Goal: Information Seeking & Learning: Find contact information

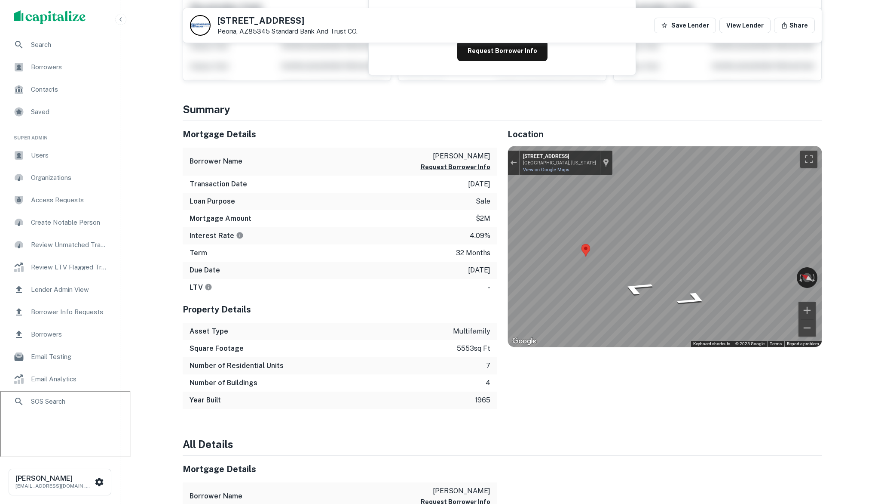
click at [122, 19] on icon "button" at bounding box center [120, 19] width 7 height 7
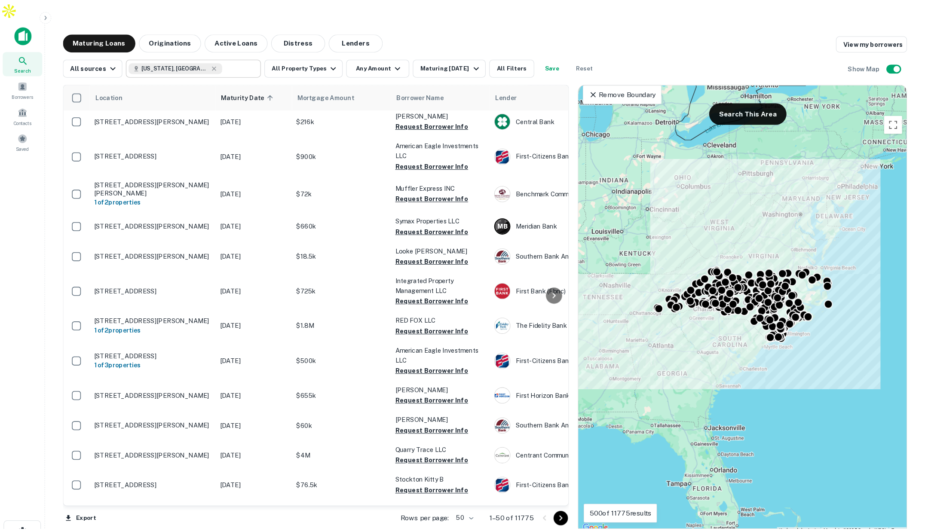
scroll to position [3, 0]
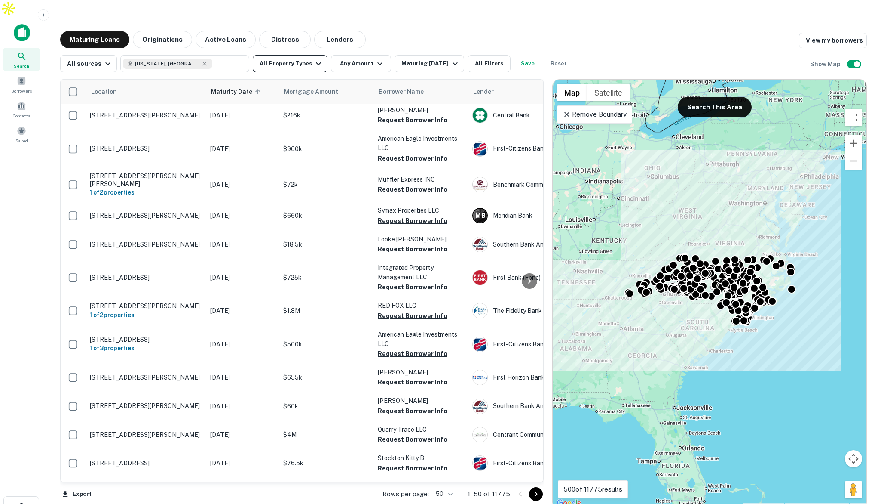
click at [292, 55] on button "All Property Types" at bounding box center [290, 63] width 75 height 17
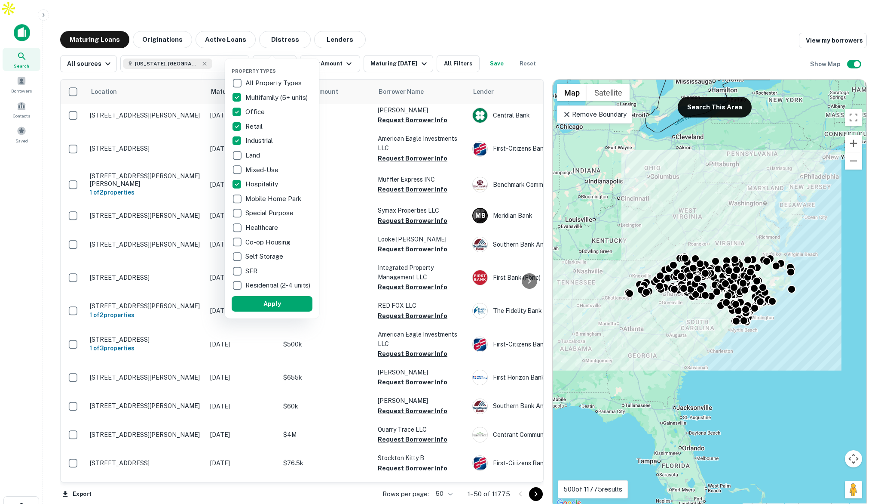
drag, startPoint x: 298, startPoint y: 309, endPoint x: 384, endPoint y: 34, distance: 287.4
click at [298, 309] on button "Apply" at bounding box center [272, 303] width 81 height 15
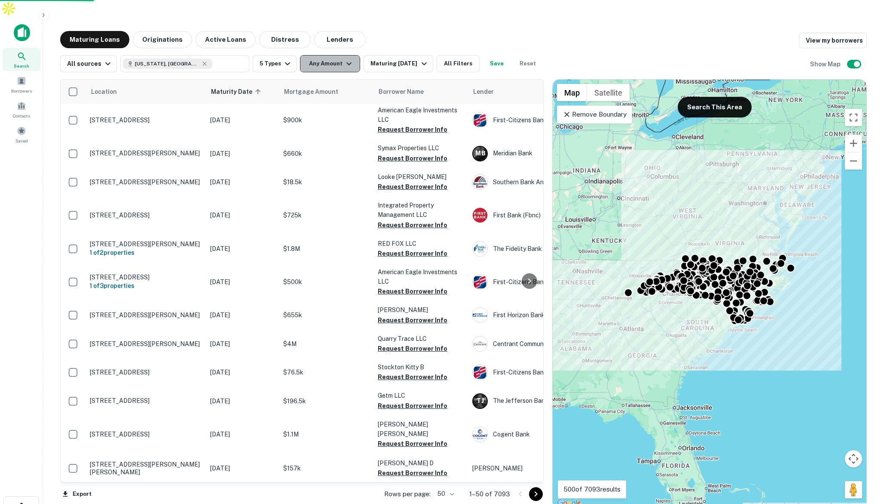
click at [344, 58] on icon "button" at bounding box center [349, 63] width 10 height 10
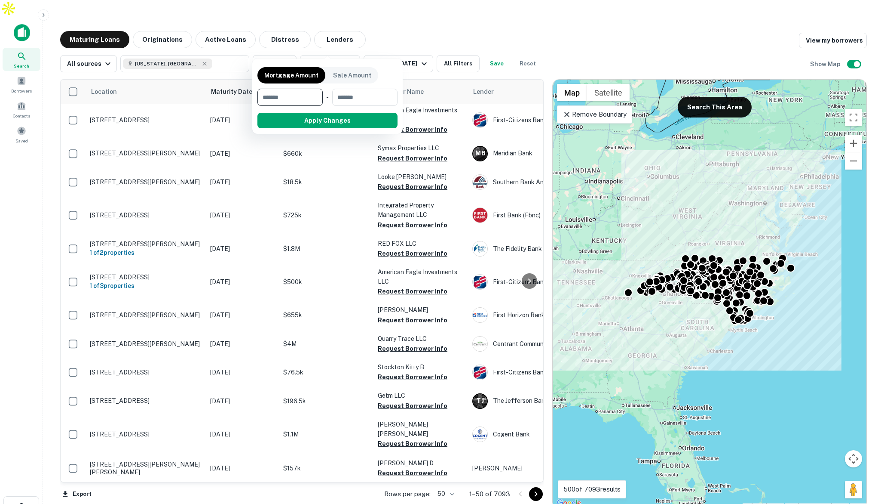
click at [309, 99] on input "number" at bounding box center [287, 97] width 59 height 17
type input "*******"
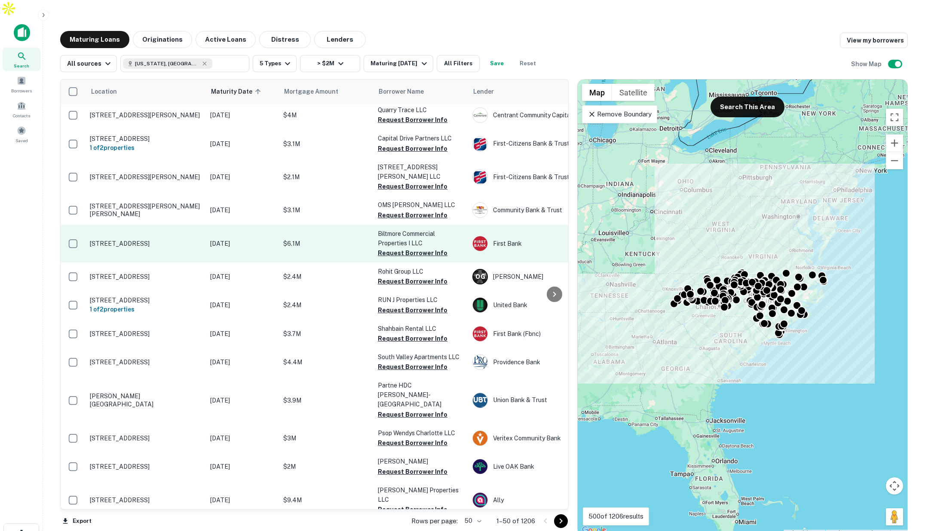
scroll to position [3, 0]
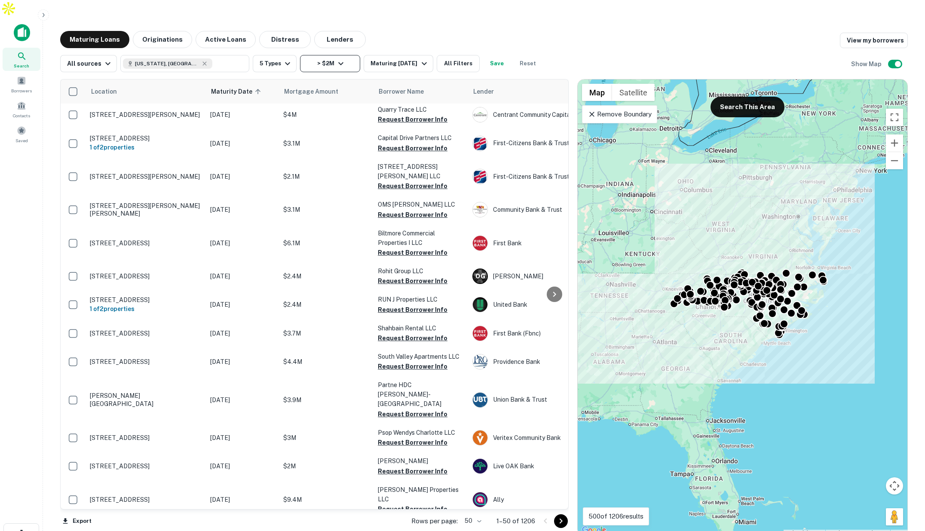
click at [340, 62] on icon "button" at bounding box center [340, 63] width 5 height 3
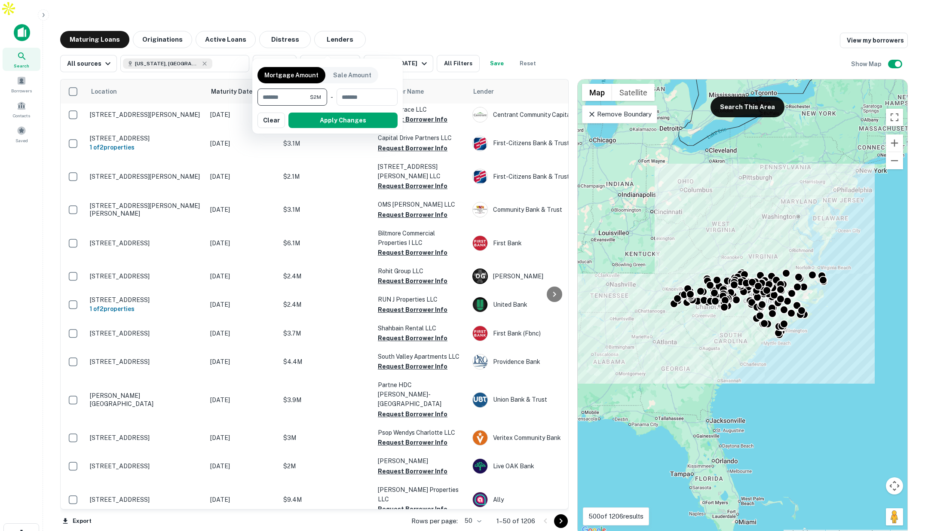
click at [390, 26] on div at bounding box center [462, 265] width 925 height 531
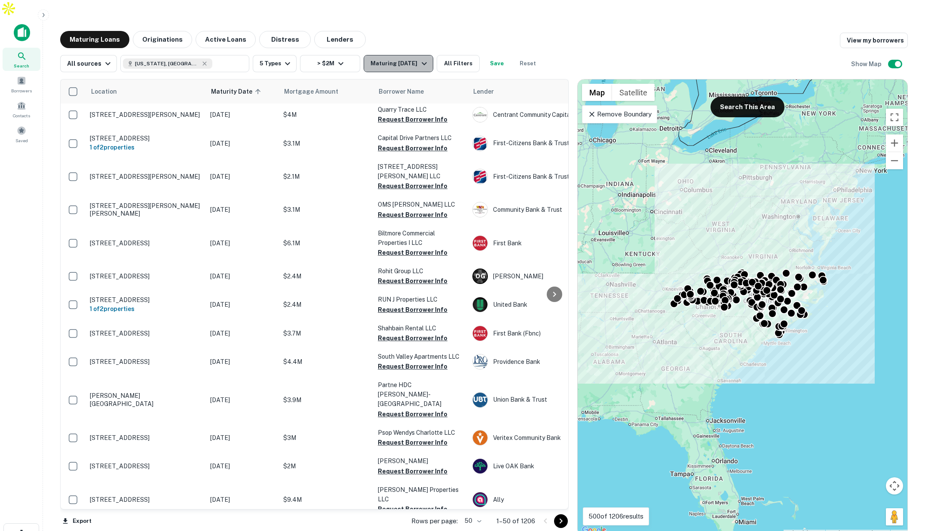
click at [414, 58] on div "Maturing In 1 Year" at bounding box center [400, 63] width 58 height 10
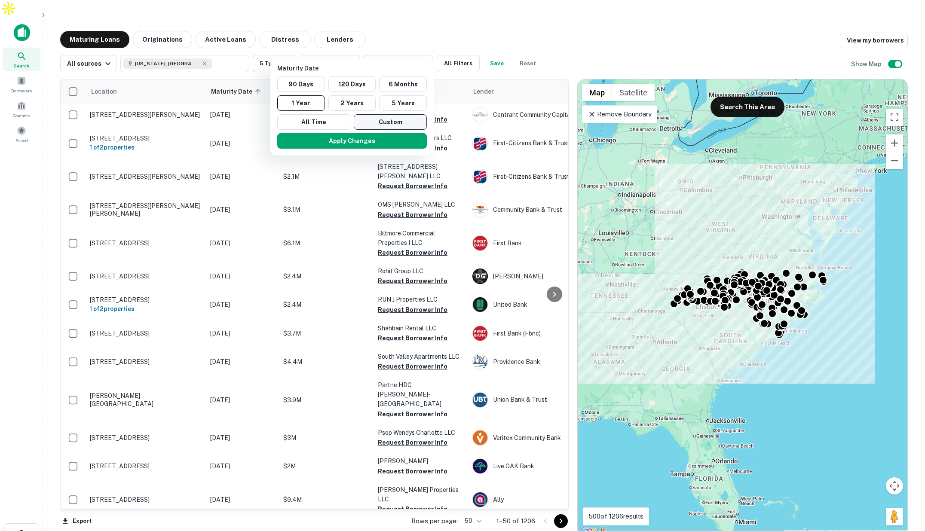
drag, startPoint x: 409, startPoint y: 122, endPoint x: 404, endPoint y: 121, distance: 5.7
click at [404, 121] on button "Custom" at bounding box center [390, 121] width 73 height 15
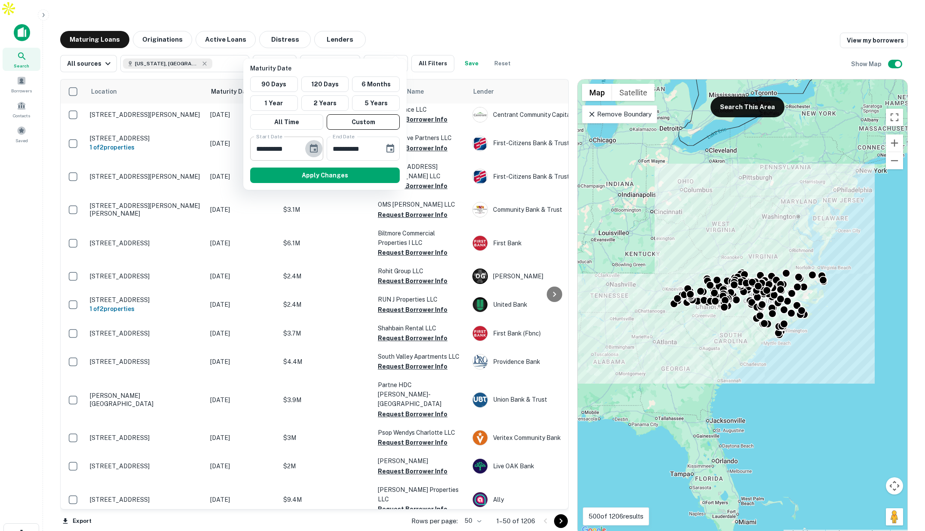
click at [313, 148] on icon "Choose date, selected date is Sep 16, 2025" at bounding box center [314, 149] width 10 height 10
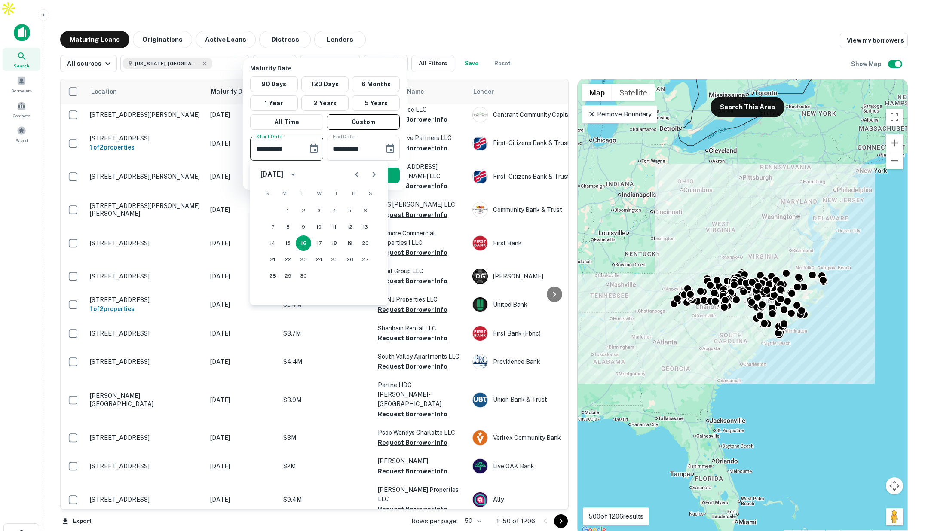
click at [369, 172] on icon "Next month" at bounding box center [374, 174] width 10 height 10
click at [332, 208] on button "1" at bounding box center [334, 210] width 15 height 15
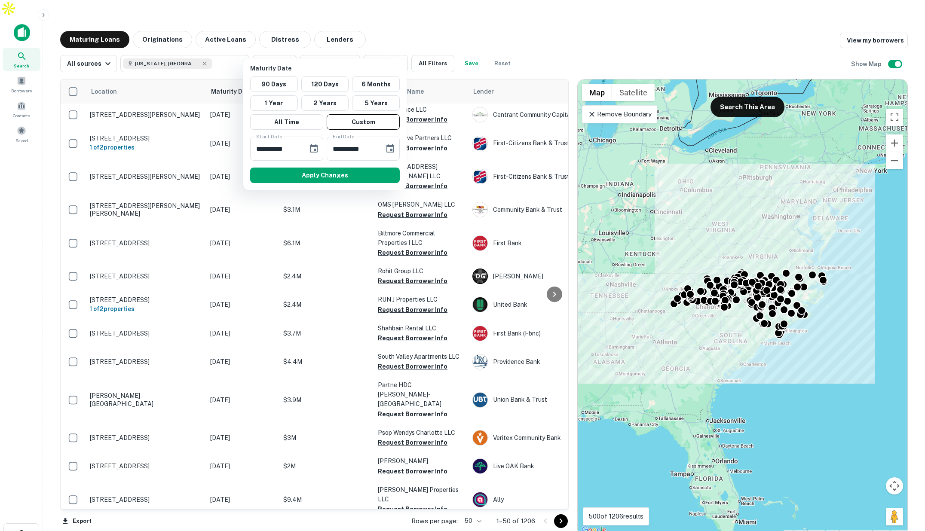
type input "**********"
click at [392, 151] on icon "Choose date, selected date is Mar 15, 2026" at bounding box center [390, 149] width 10 height 10
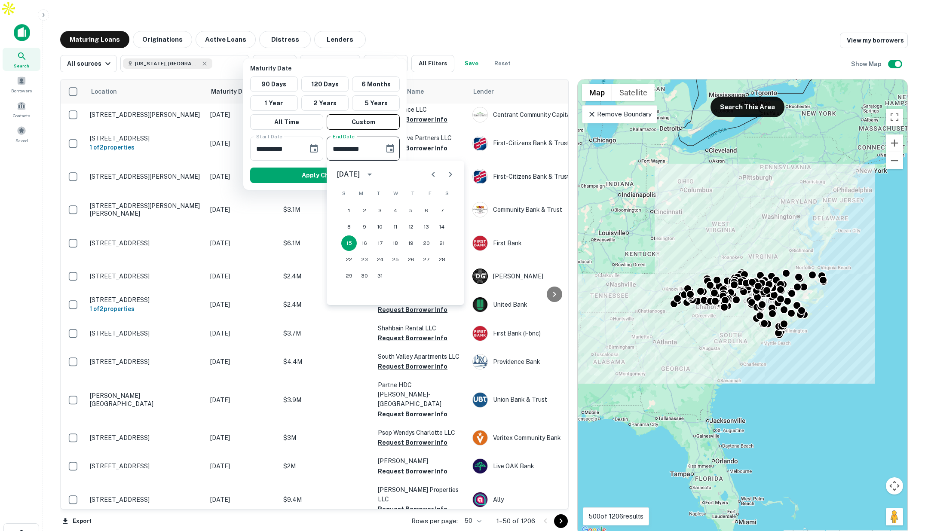
click at [455, 173] on icon "Next month" at bounding box center [450, 174] width 10 height 10
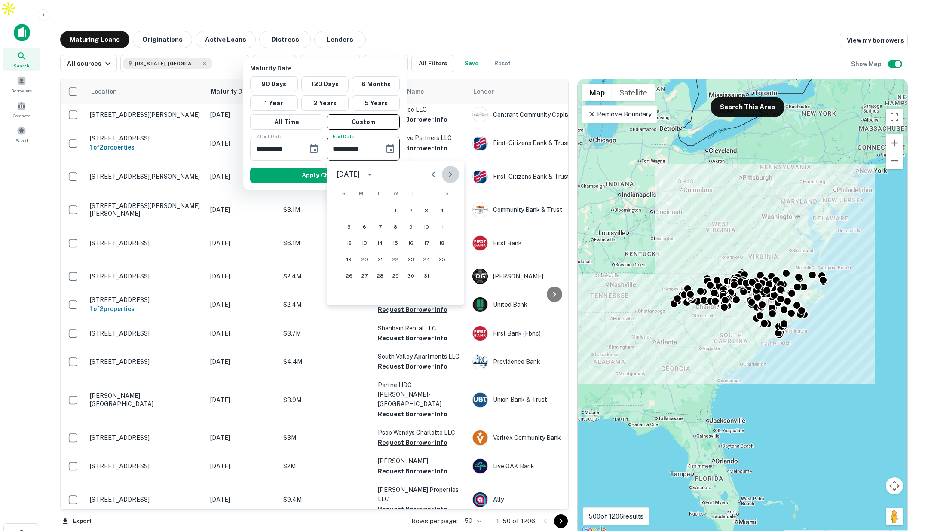
click at [455, 173] on icon "Next month" at bounding box center [450, 174] width 10 height 10
click at [382, 207] on button "1" at bounding box center [379, 210] width 15 height 15
type input "**********"
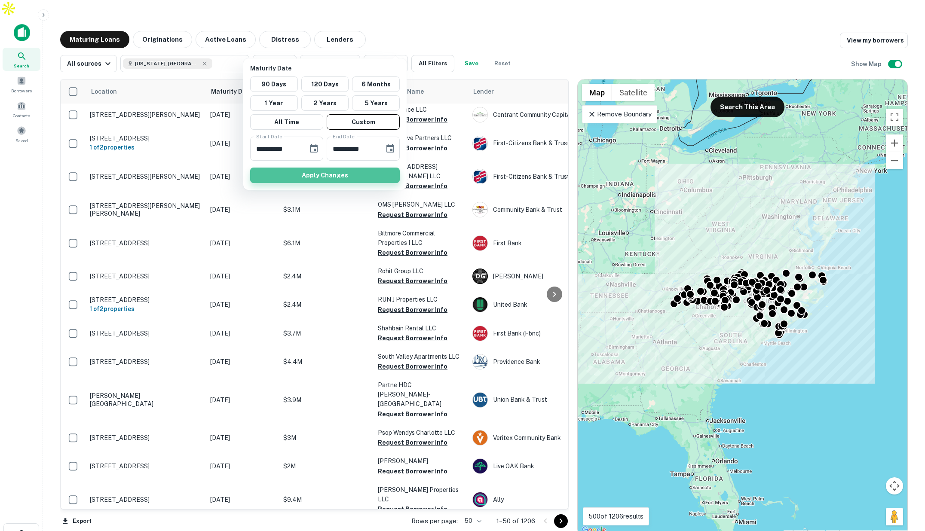
click at [361, 177] on button "Apply Changes" at bounding box center [325, 175] width 150 height 15
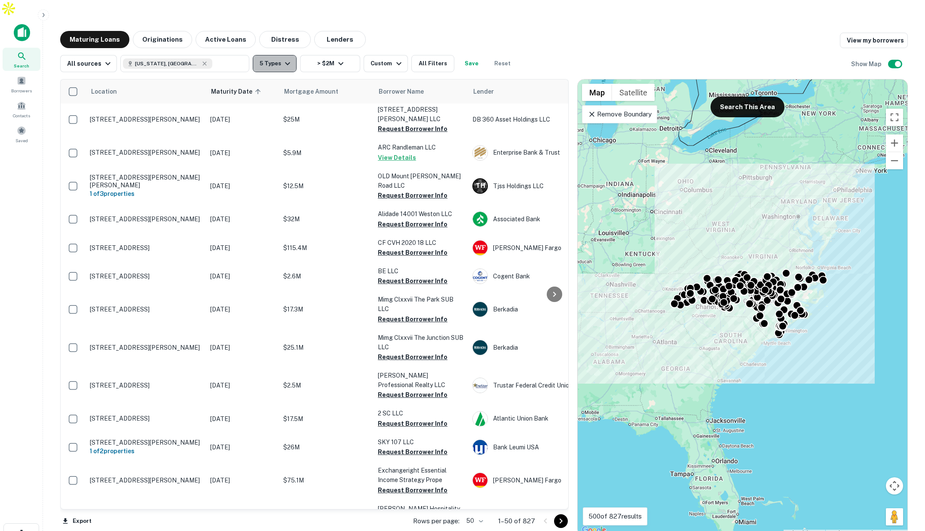
click at [283, 58] on icon "button" at bounding box center [288, 63] width 10 height 10
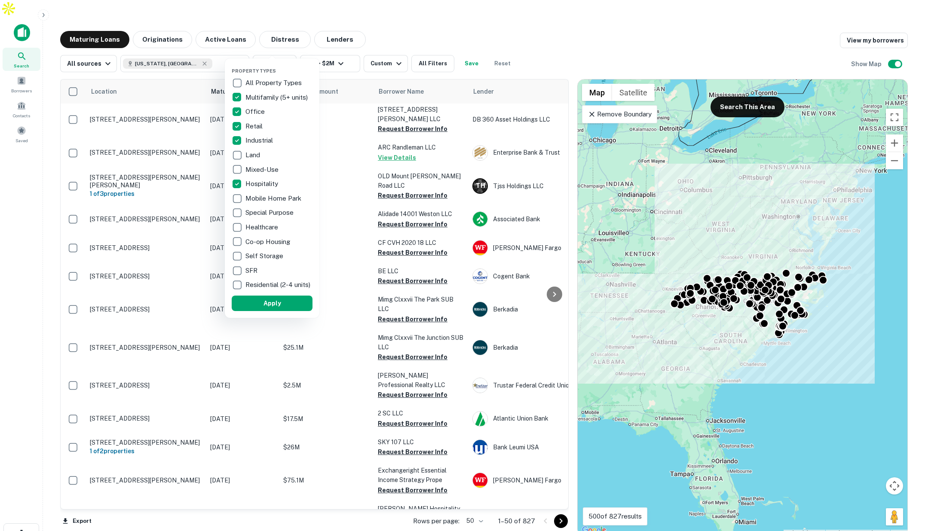
click at [480, 13] on div at bounding box center [462, 265] width 925 height 531
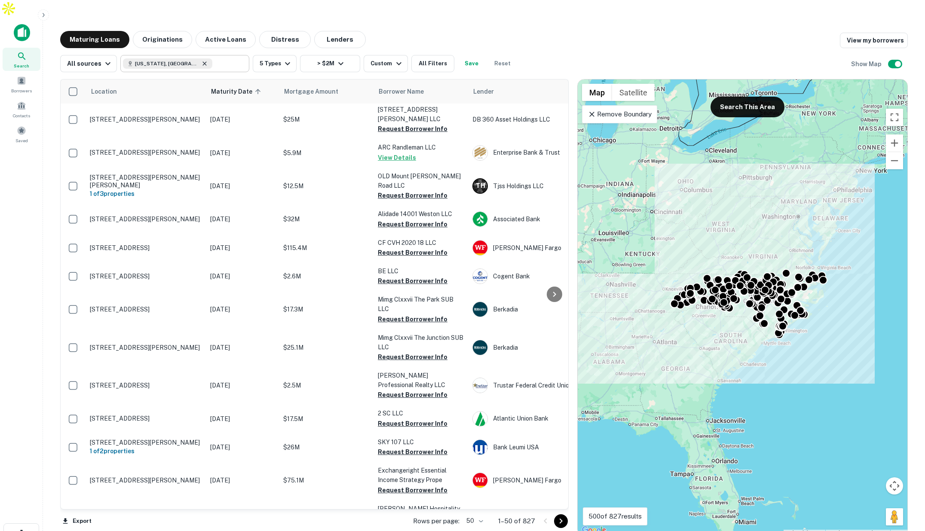
click at [201, 60] on icon at bounding box center [204, 63] width 7 height 7
type input "**********"
drag, startPoint x: 187, startPoint y: 47, endPoint x: 217, endPoint y: 48, distance: 29.7
click at [192, 58] on input "**********" at bounding box center [178, 64] width 110 height 12
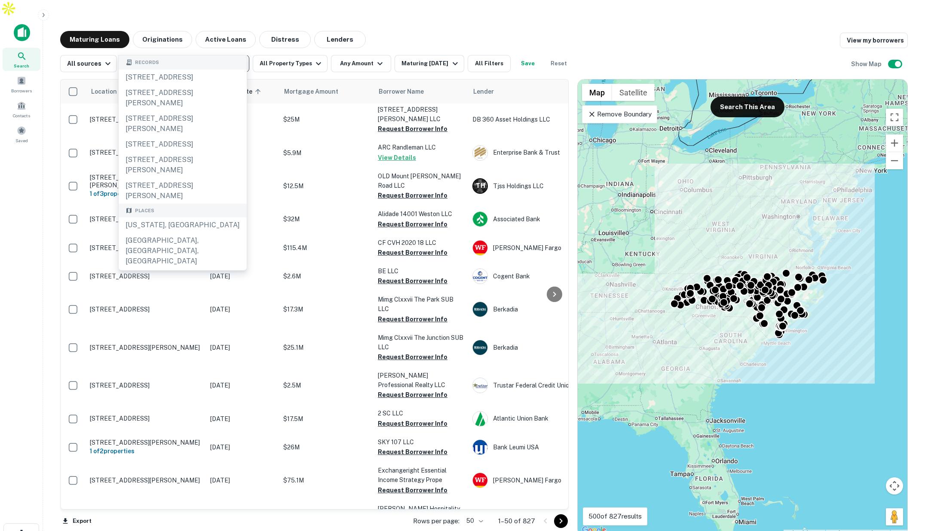
click at [236, 59] on icon "Clear" at bounding box center [240, 63] width 9 height 9
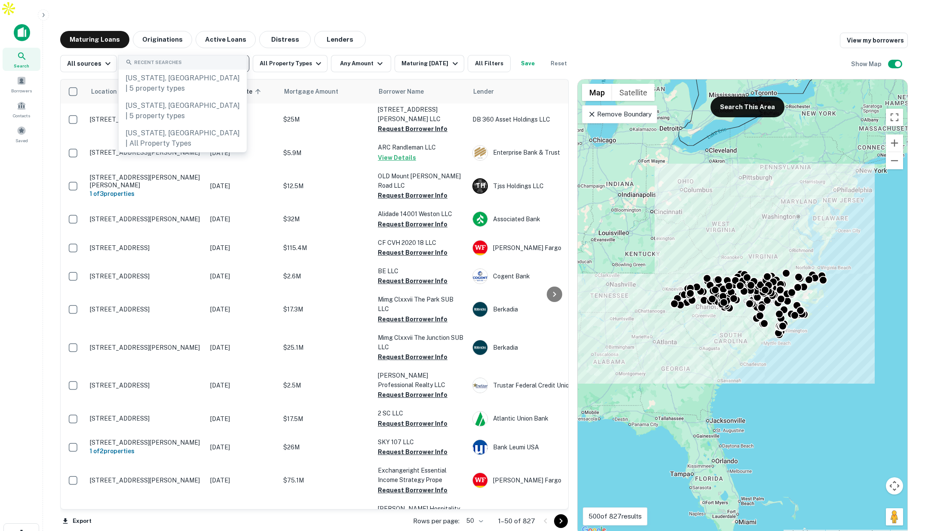
click at [220, 58] on input "text" at bounding box center [184, 64] width 123 height 12
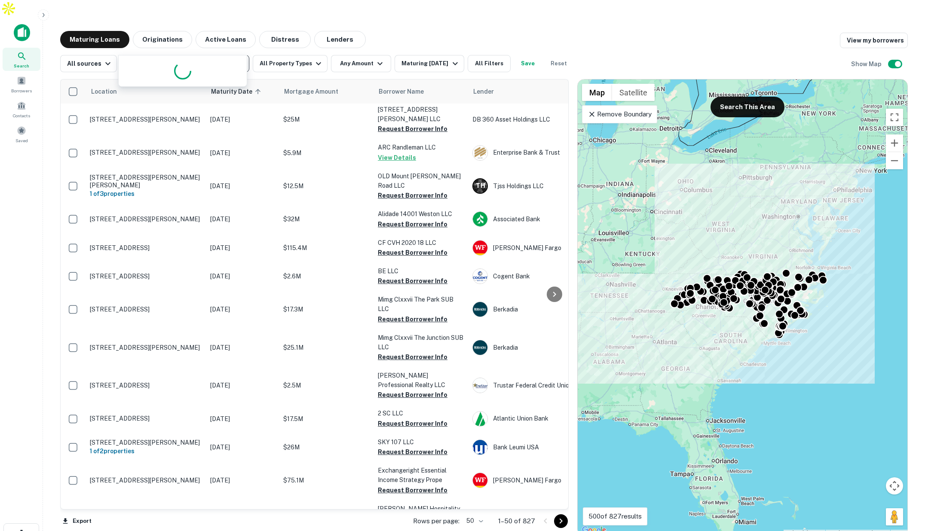
type input "*********"
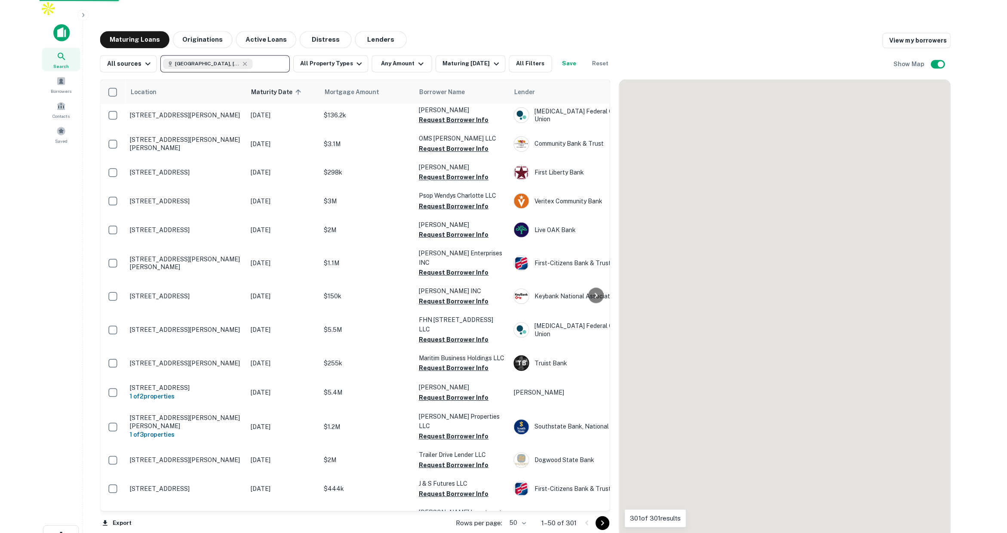
scroll to position [1, 0]
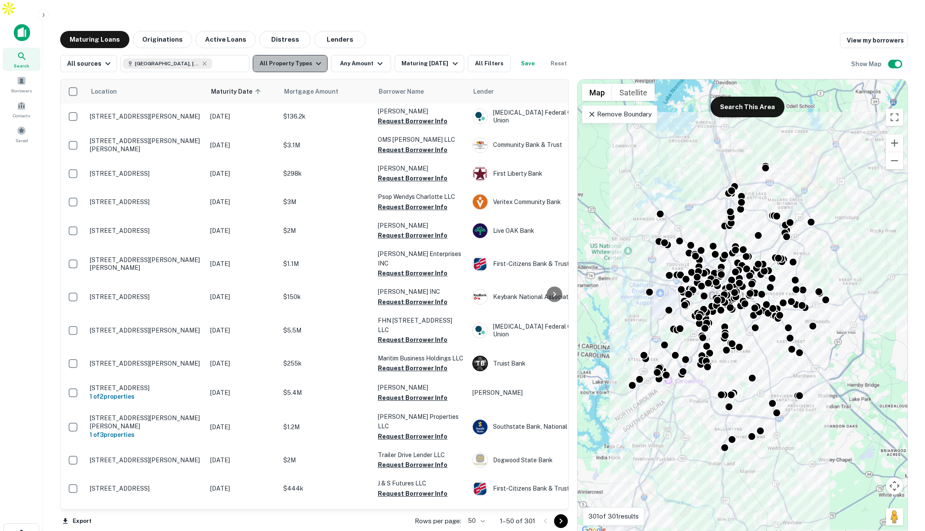
click at [307, 55] on button "All Property Types" at bounding box center [290, 63] width 75 height 17
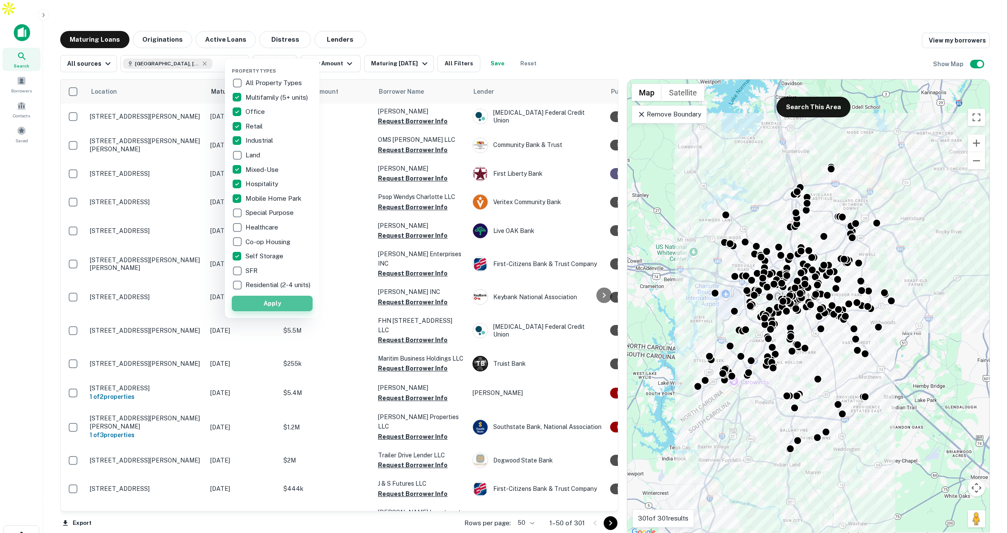
click at [289, 310] on button "Apply" at bounding box center [272, 303] width 81 height 15
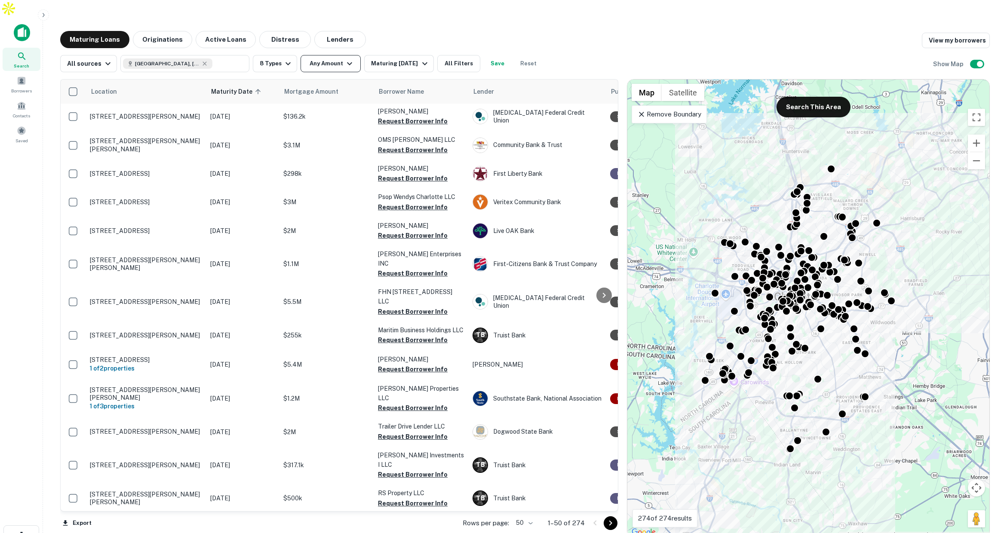
click at [344, 58] on icon "button" at bounding box center [349, 63] width 10 height 10
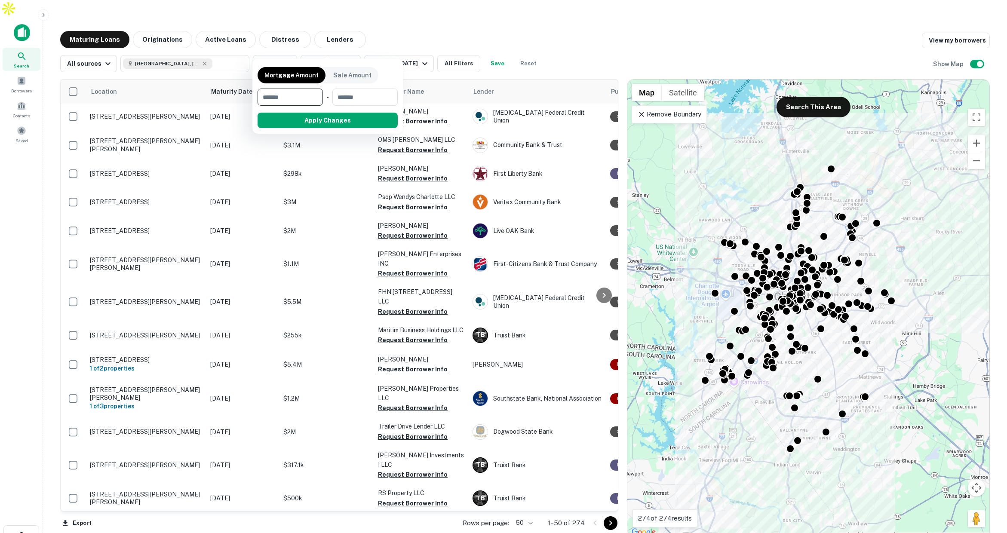
click at [459, 43] on div at bounding box center [503, 266] width 1007 height 533
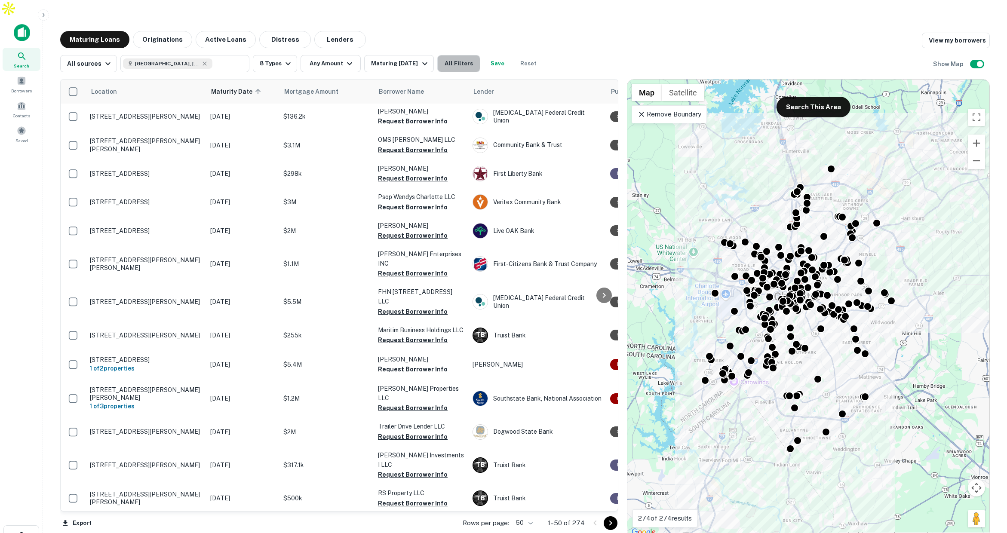
click at [464, 55] on button "All Filters" at bounding box center [458, 63] width 43 height 17
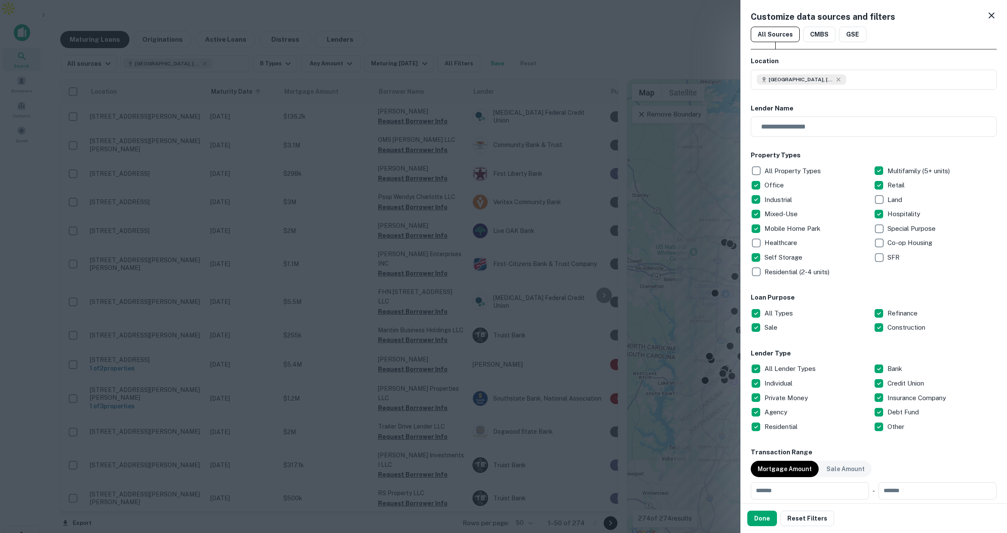
click at [623, 21] on div at bounding box center [503, 266] width 1007 height 533
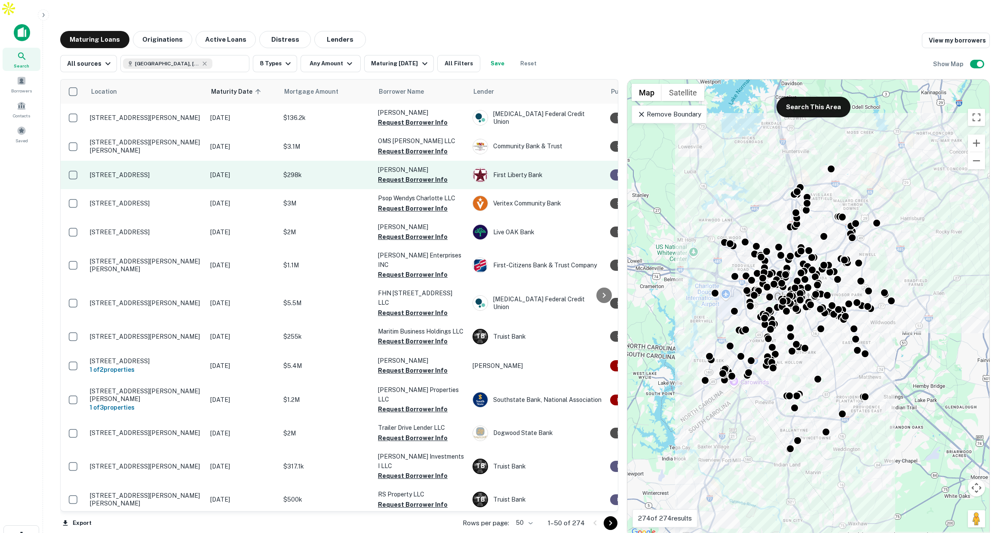
scroll to position [5, 0]
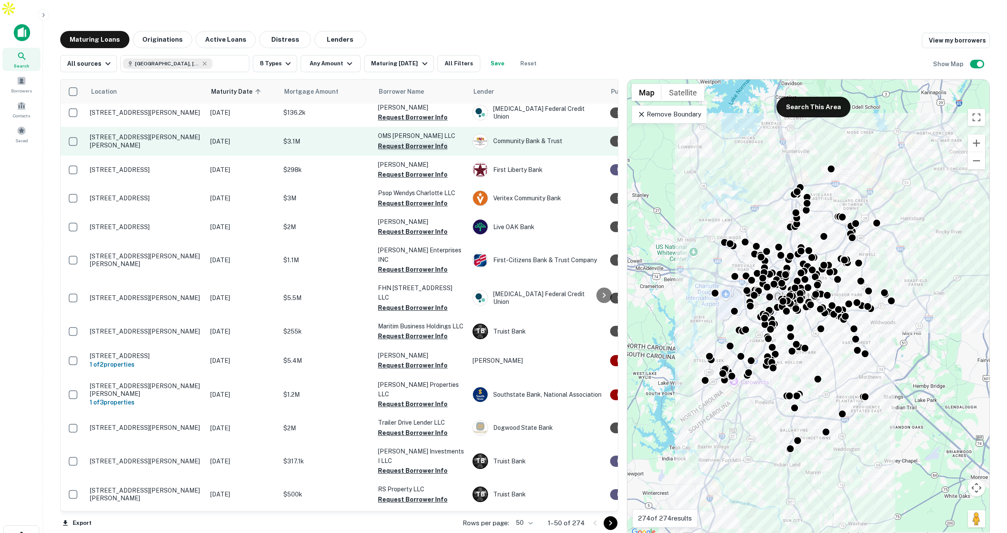
click at [397, 141] on button "Request Borrower Info" at bounding box center [413, 146] width 70 height 10
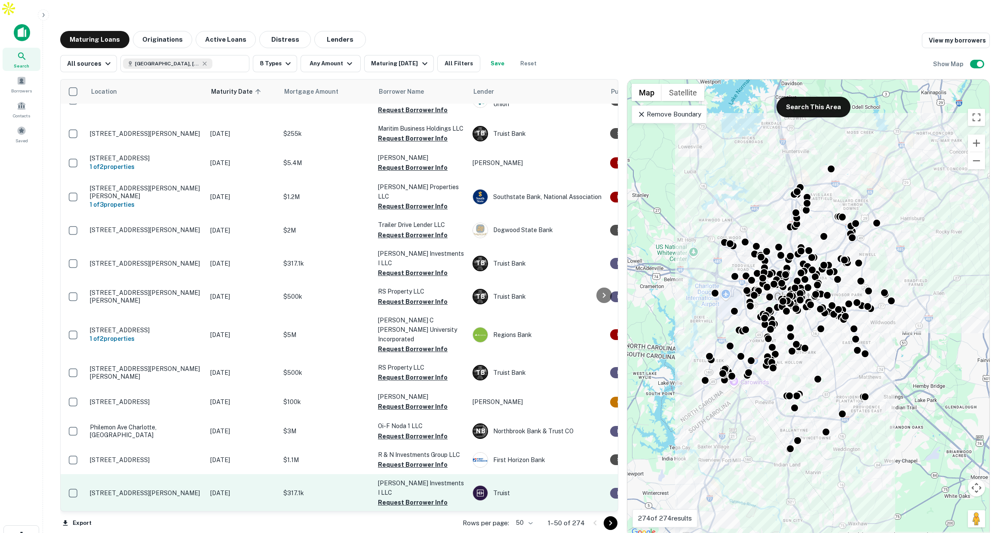
scroll to position [204, 0]
click at [502, 485] on div "Truist" at bounding box center [537, 492] width 129 height 15
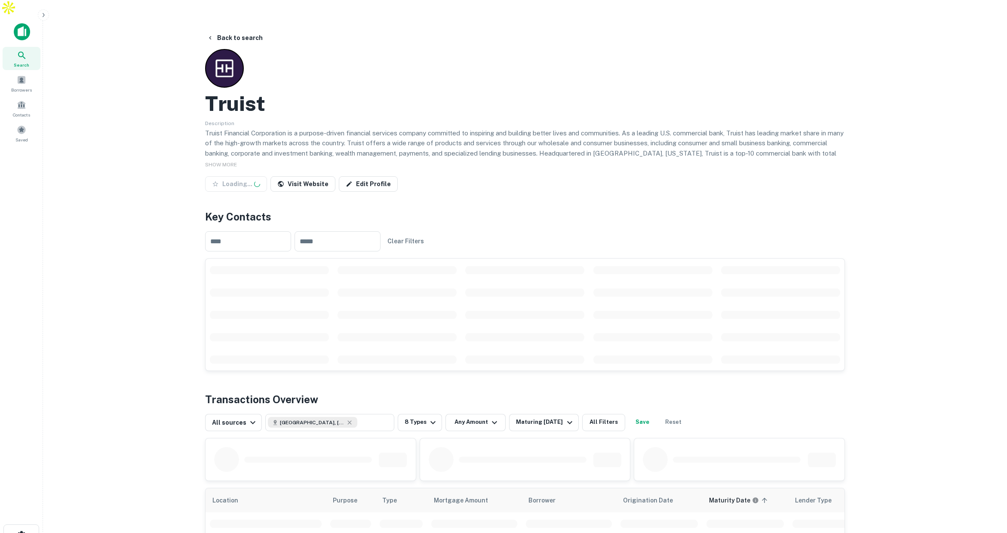
scroll to position [0, 0]
click at [229, 31] on button "Back to search" at bounding box center [234, 38] width 63 height 15
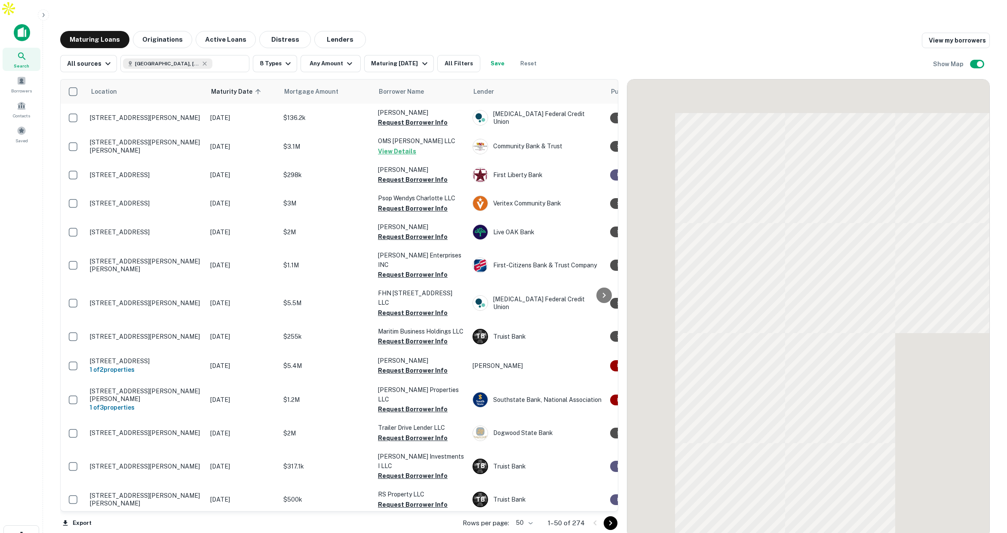
scroll to position [204, 0]
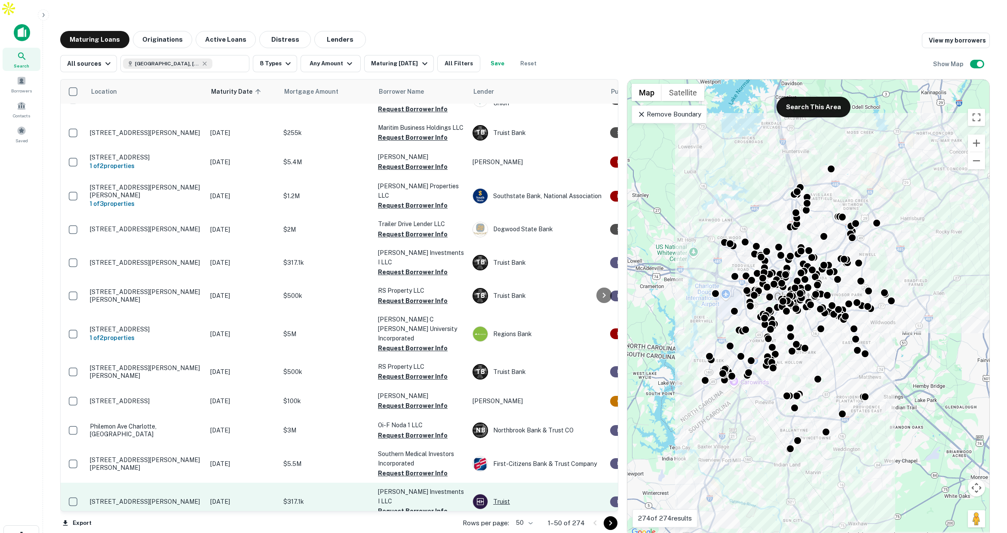
click at [503, 494] on div "Truist" at bounding box center [537, 501] width 129 height 15
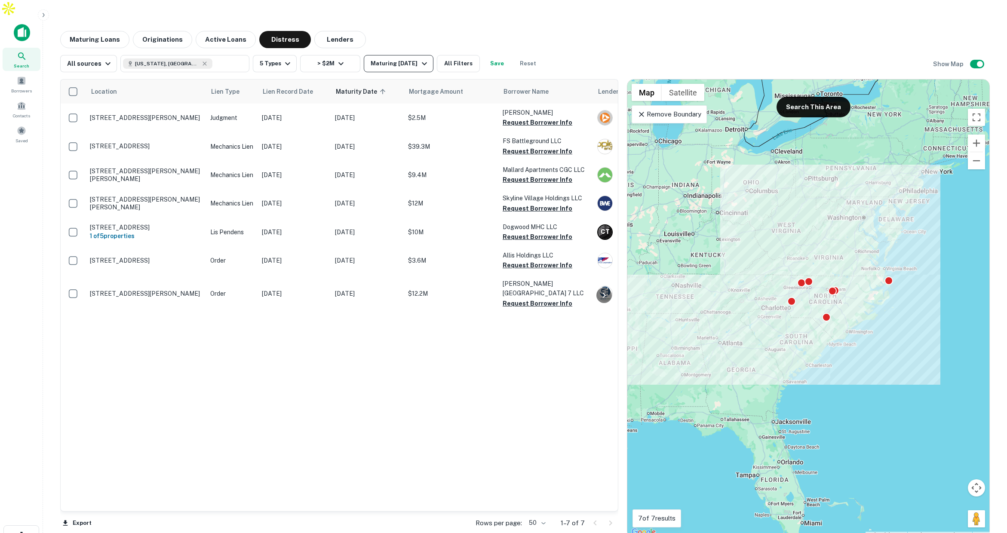
click at [404, 58] on div "Maturing [DATE]" at bounding box center [400, 63] width 58 height 10
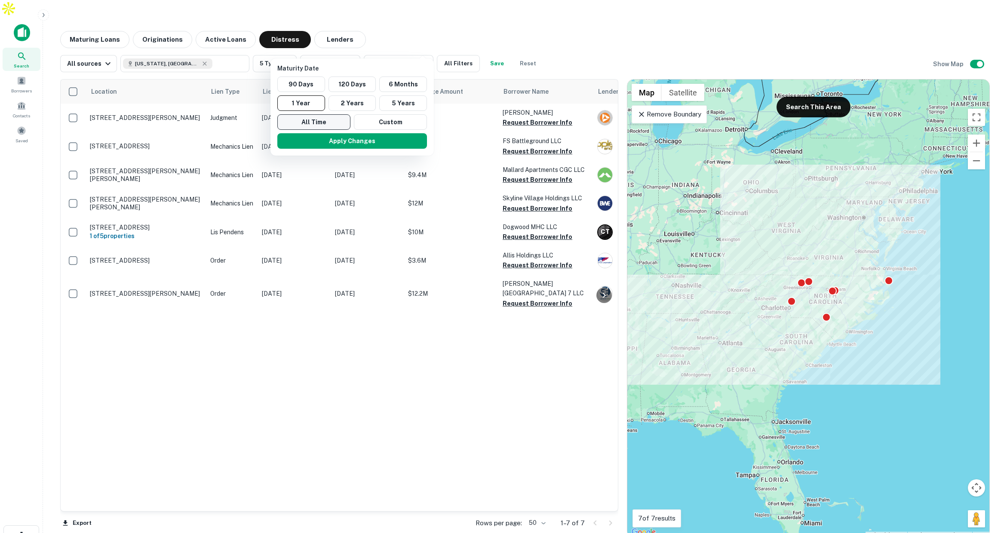
click at [322, 117] on button "All Time" at bounding box center [313, 121] width 73 height 15
click at [354, 142] on button "Apply Changes" at bounding box center [352, 140] width 150 height 15
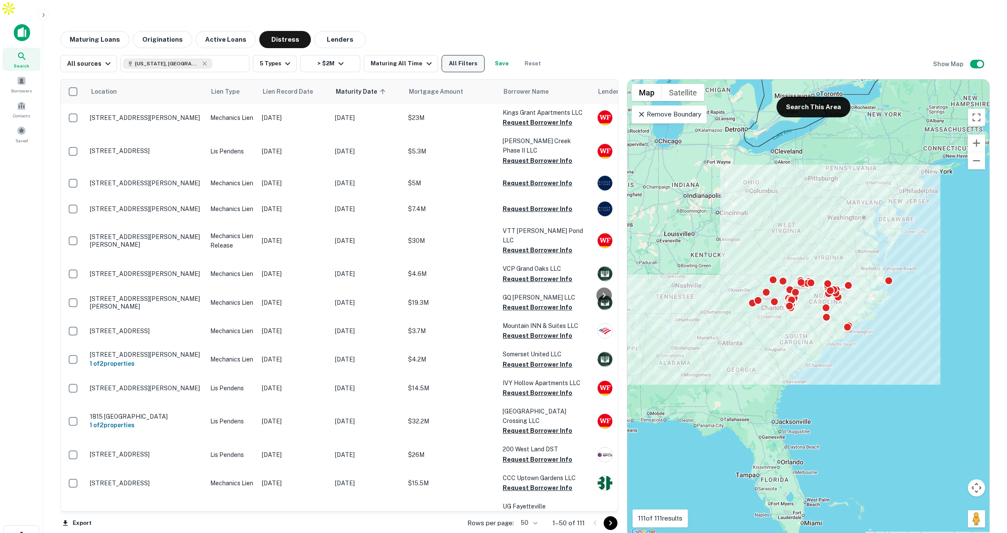
click at [463, 55] on button "All Filters" at bounding box center [463, 63] width 43 height 17
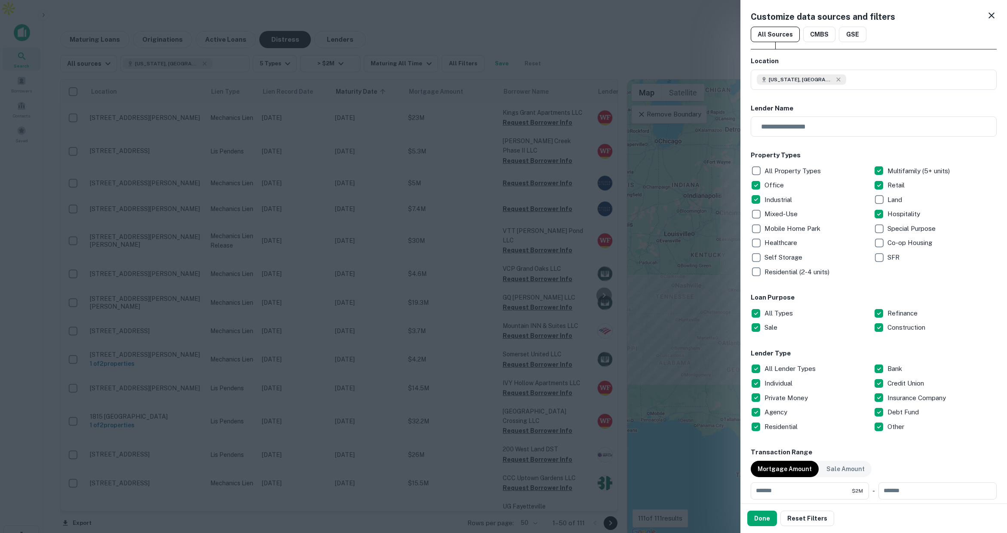
scroll to position [0, 0]
click at [481, 192] on div at bounding box center [503, 266] width 1007 height 533
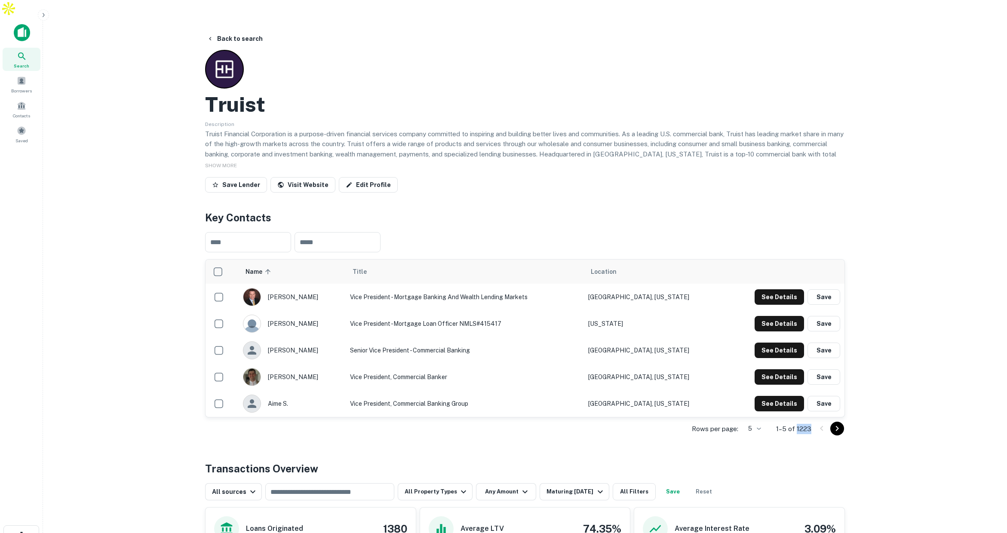
drag, startPoint x: 798, startPoint y: 410, endPoint x: 811, endPoint y: 412, distance: 13.9
click at [811, 418] on div "Rows per page: 5 * 1–5 of 1223" at bounding box center [525, 429] width 640 height 23
click at [273, 232] on input "text" at bounding box center [248, 242] width 86 height 20
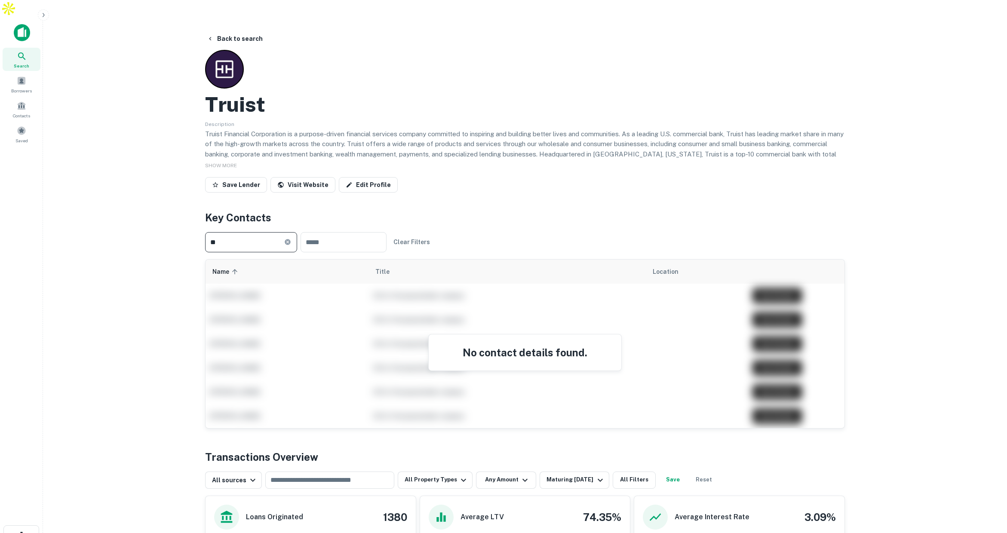
type input "*"
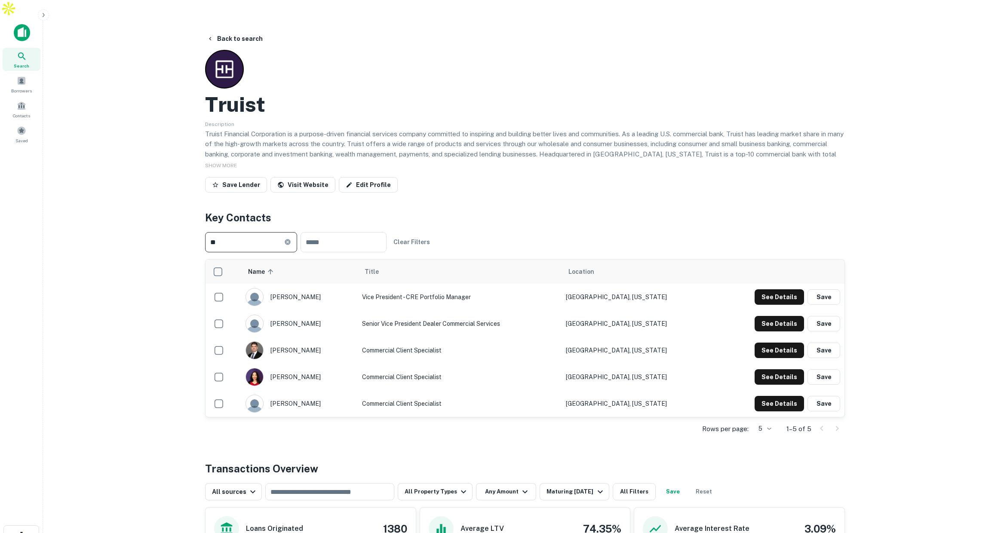
type input "*"
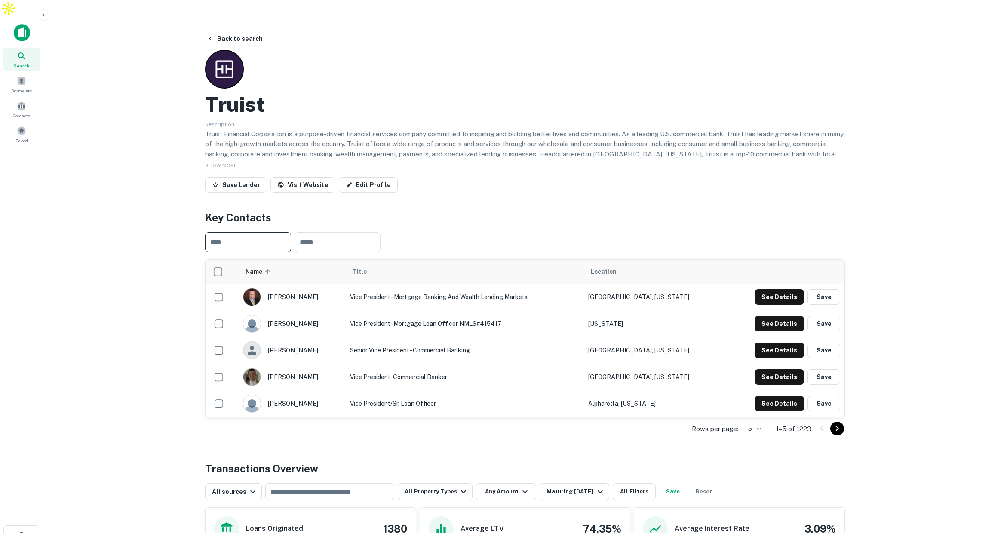
click at [247, 232] on input "text" at bounding box center [248, 242] width 86 height 20
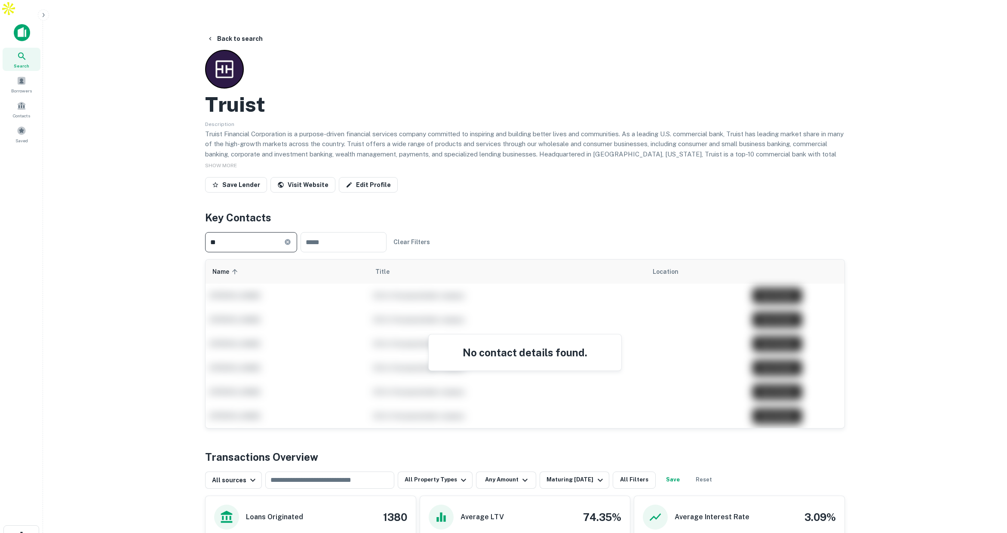
type input "*"
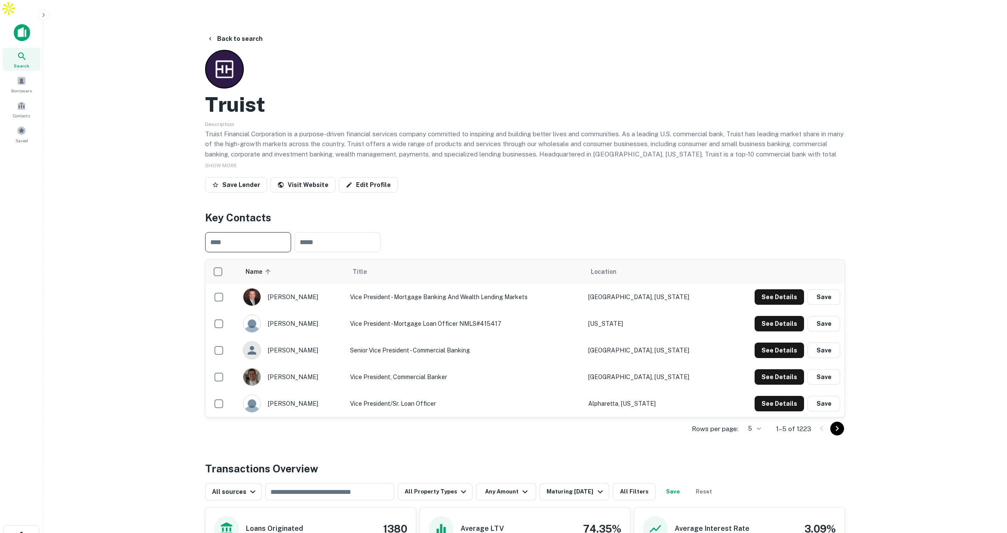
click at [266, 232] on input "text" at bounding box center [248, 242] width 86 height 20
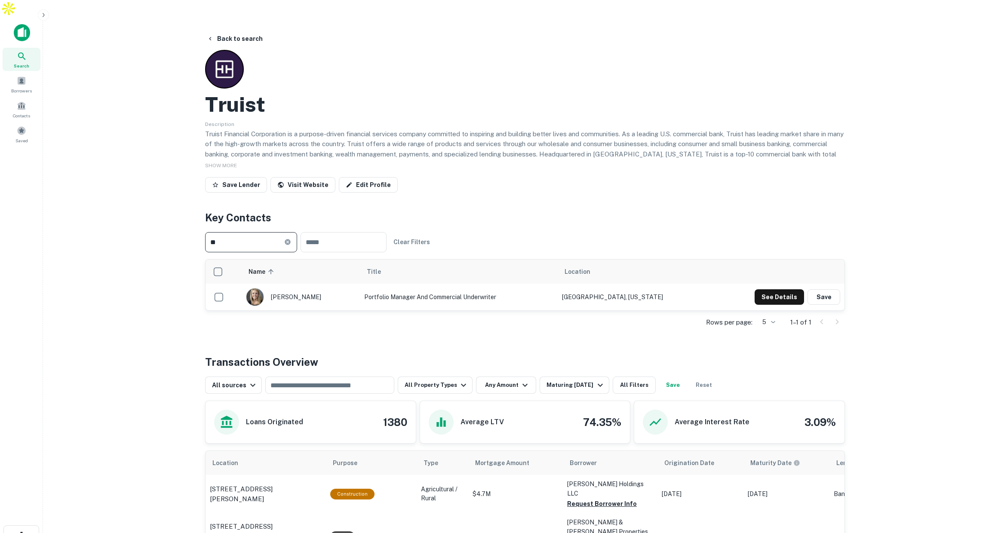
type input "*"
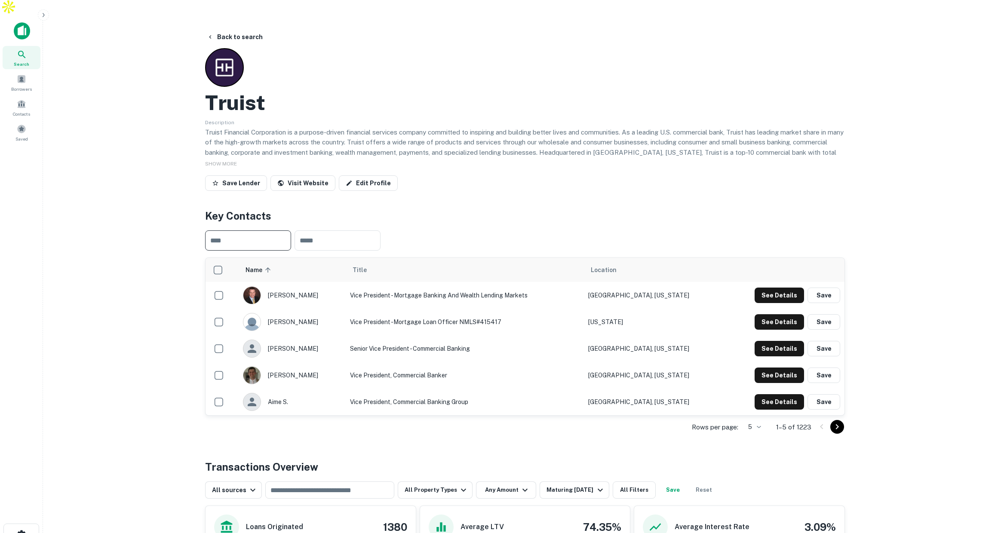
scroll to position [2, 0]
drag, startPoint x: 348, startPoint y: 303, endPoint x: 510, endPoint y: 313, distance: 161.5
click at [510, 313] on td "Vice President -Mortgage Loan Officer NMLS#415417" at bounding box center [465, 321] width 238 height 27
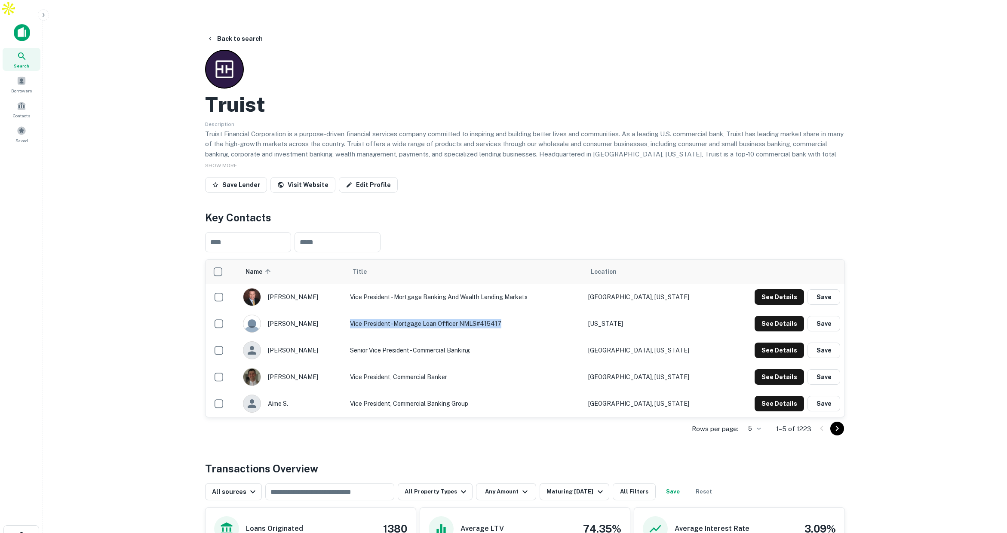
scroll to position [0, 0]
click at [337, 232] on input "text" at bounding box center [338, 242] width 86 height 20
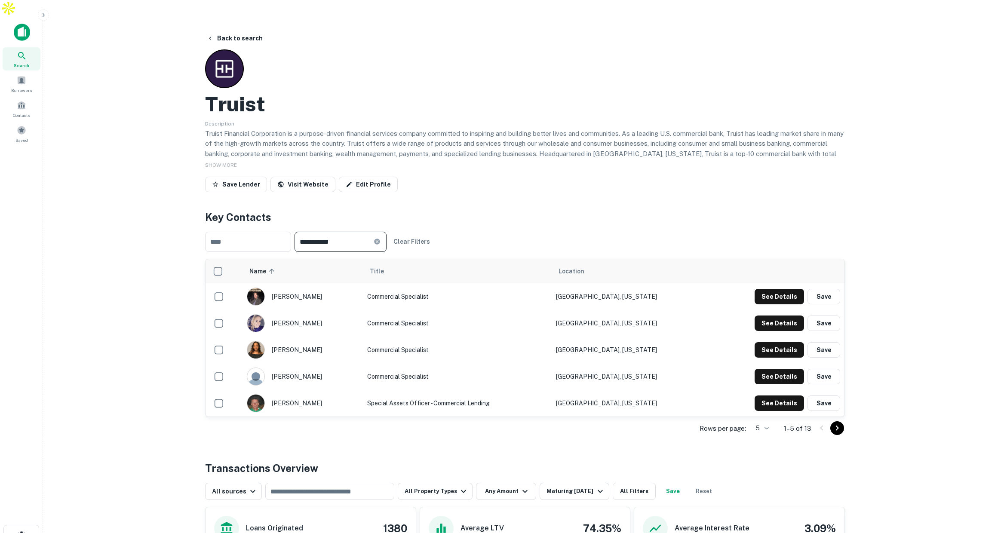
scroll to position [0, 0]
type input "**********"
drag, startPoint x: 415, startPoint y: 388, endPoint x: 546, endPoint y: 396, distance: 131.4
click at [546, 396] on td "Special Assets Officer - Commercial Lending" at bounding box center [457, 403] width 188 height 27
click at [381, 239] on icon at bounding box center [377, 242] width 7 height 7
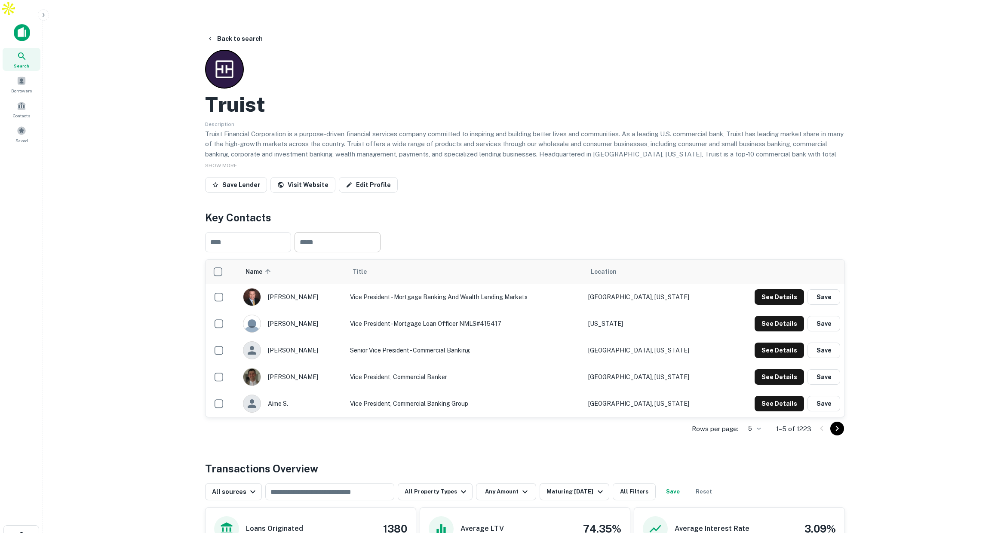
click at [339, 232] on input "text" at bounding box center [338, 242] width 86 height 20
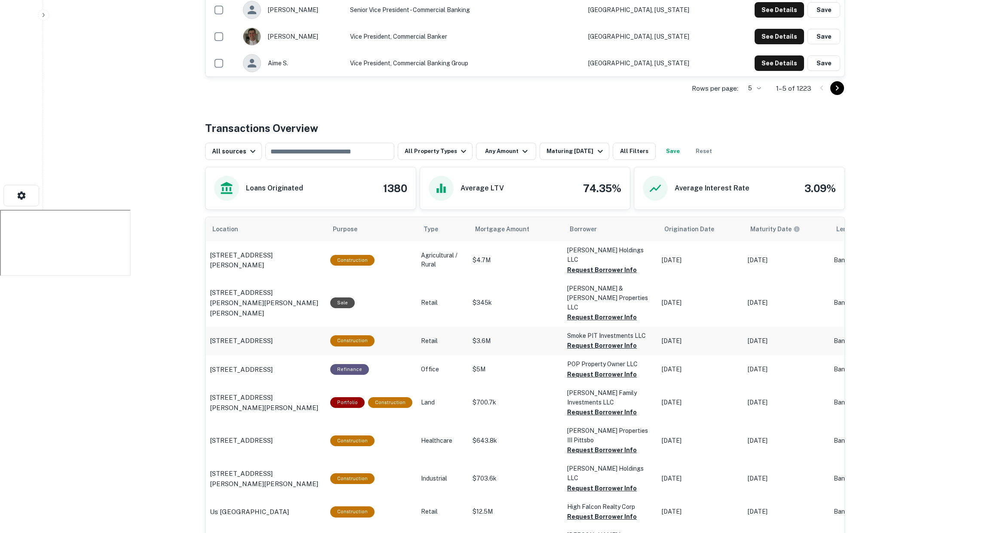
scroll to position [346, 0]
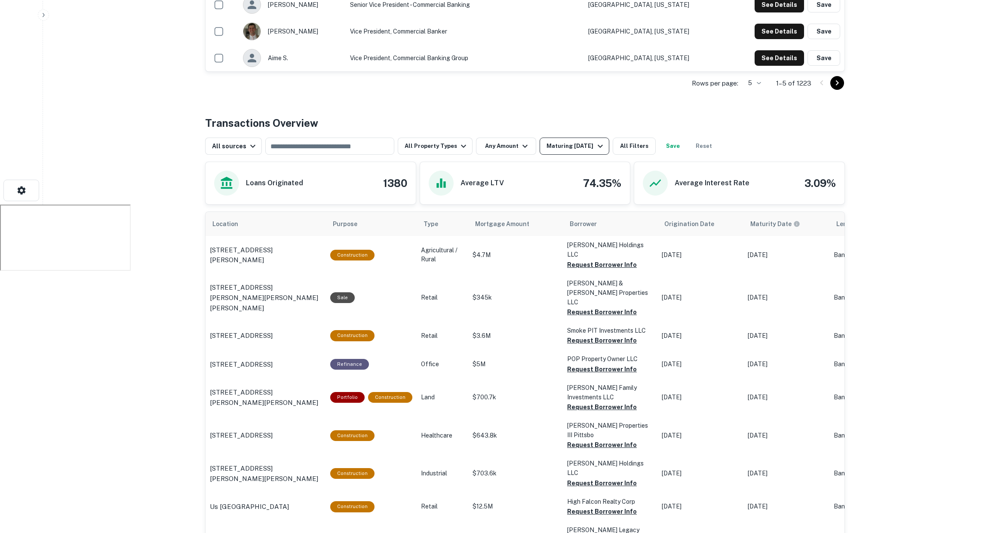
click at [577, 141] on div "Maturing In 1 Year" at bounding box center [576, 146] width 58 height 10
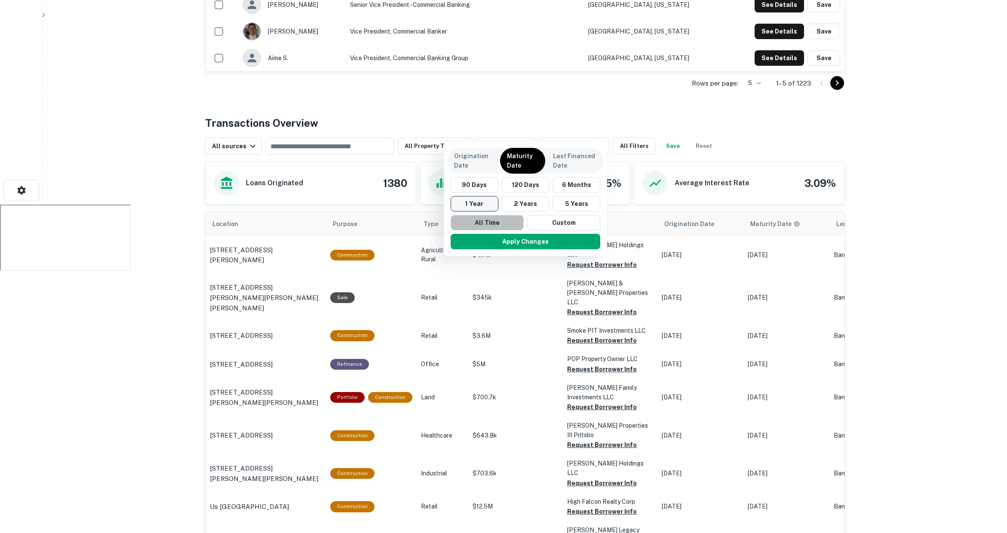
drag, startPoint x: 476, startPoint y: 222, endPoint x: 473, endPoint y: 206, distance: 15.6
click at [475, 222] on button "All Time" at bounding box center [487, 222] width 73 height 15
click at [478, 158] on p "Origination Date" at bounding box center [473, 160] width 38 height 19
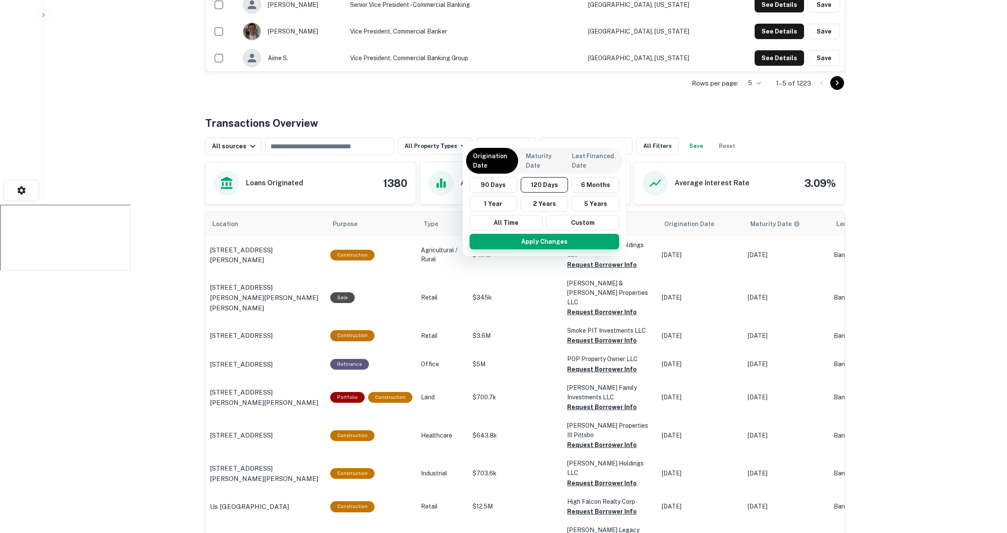
click at [533, 241] on button "Apply Changes" at bounding box center [545, 241] width 150 height 15
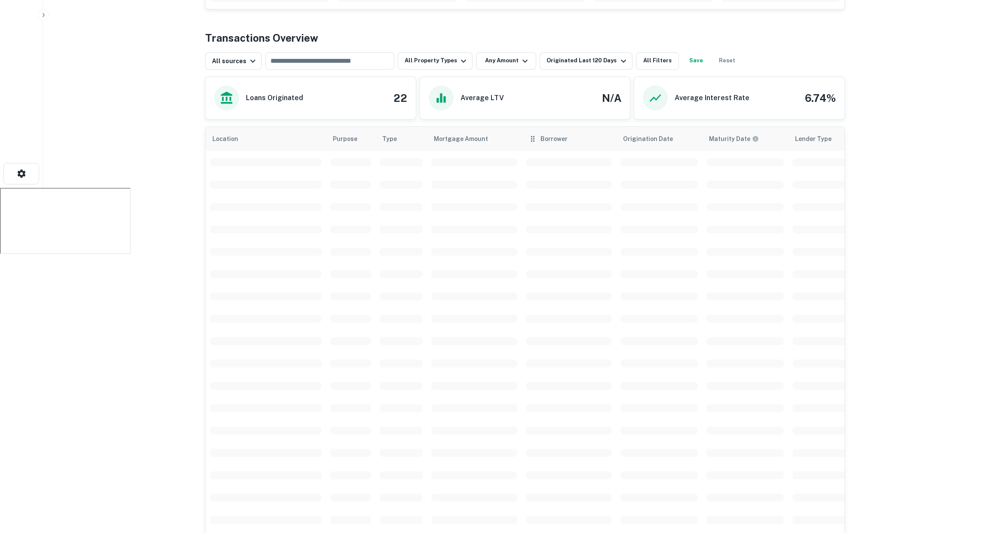
scroll to position [364, 0]
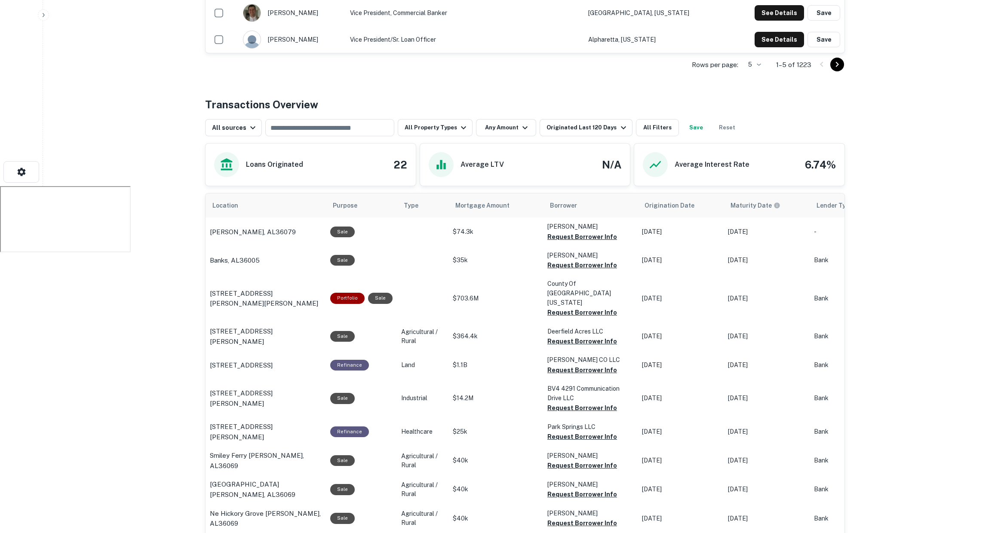
click at [580, 53] on div "Rows per page: 5 * 1–5 of 1223" at bounding box center [525, 64] width 640 height 23
click at [557, 119] on button "Originated Last 120 Days" at bounding box center [586, 127] width 92 height 17
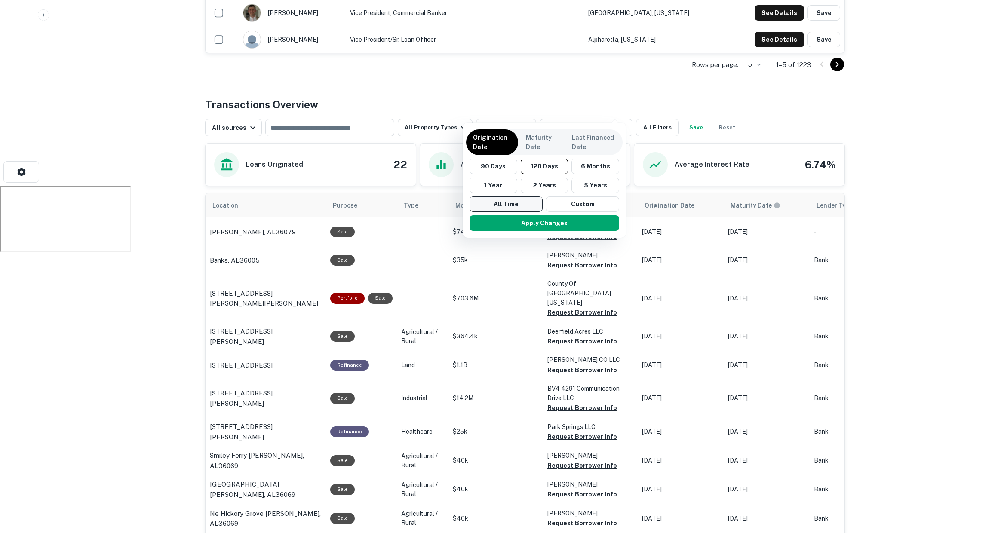
click at [494, 206] on button "All Time" at bounding box center [506, 204] width 73 height 15
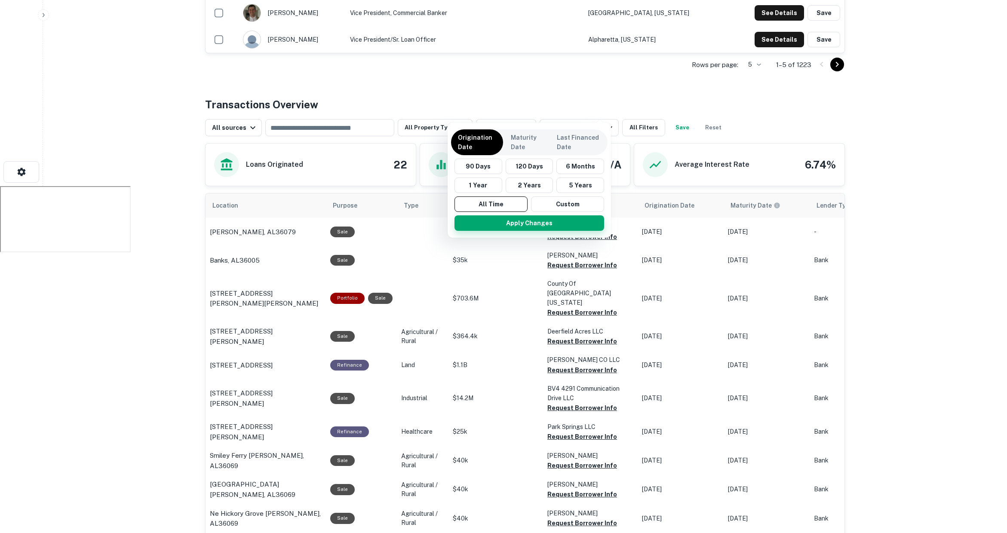
click at [532, 217] on button "Apply Changes" at bounding box center [529, 222] width 150 height 15
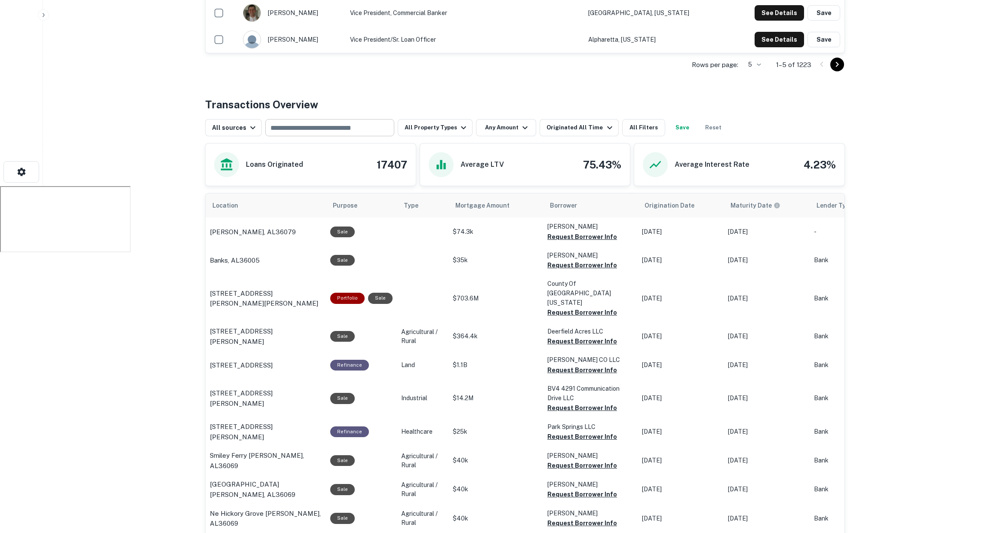
scroll to position [365, 0]
drag, startPoint x: 379, startPoint y: 142, endPoint x: 418, endPoint y: 150, distance: 40.3
click at [418, 150] on div "Loans Originated 17407 Average LTV 75.43% Average Interest Rate 4.23%" at bounding box center [525, 164] width 640 height 43
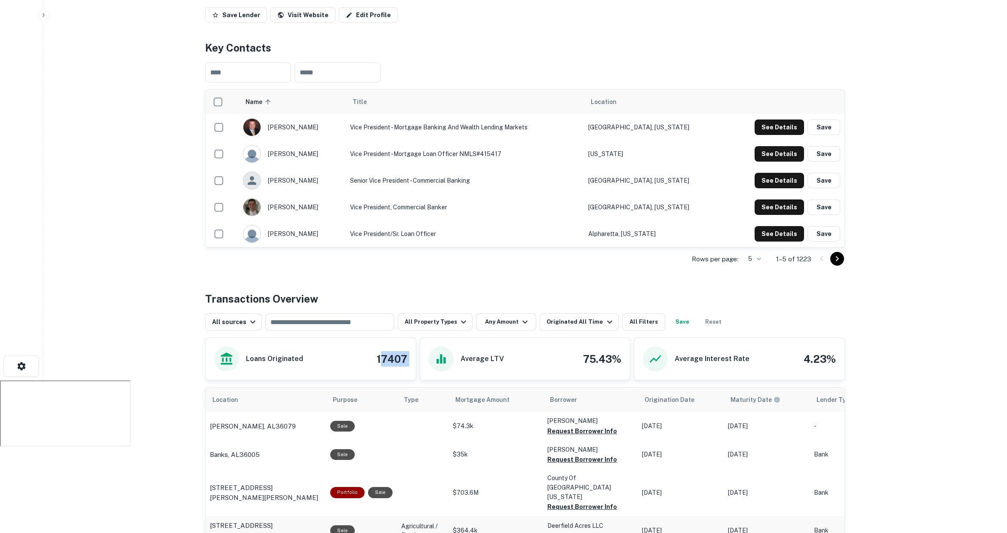
scroll to position [212, 0]
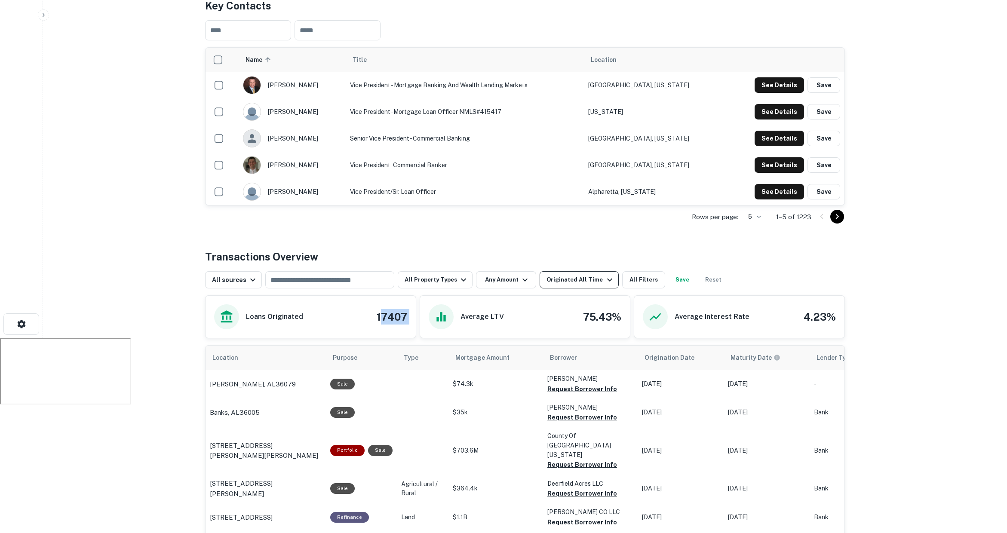
click at [605, 275] on icon "button" at bounding box center [610, 280] width 10 height 10
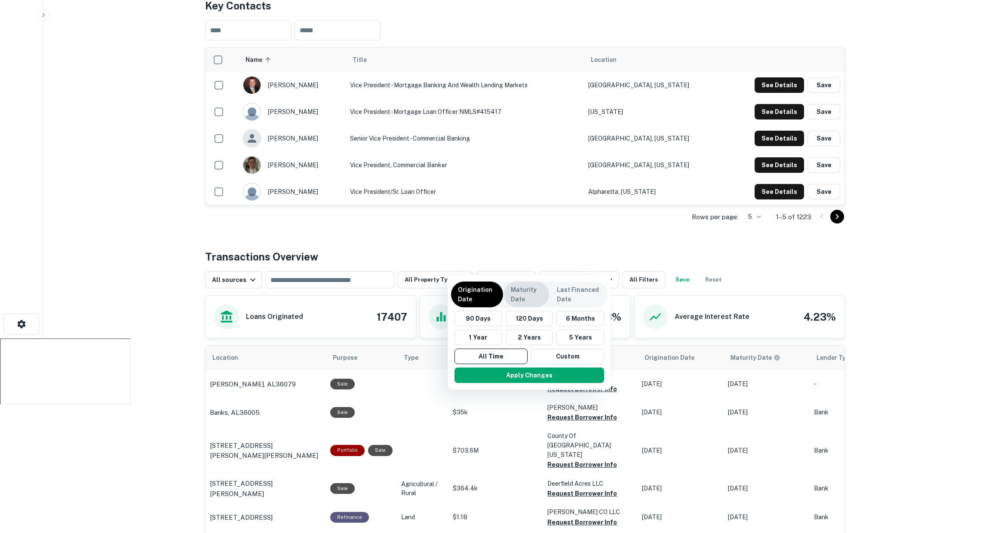
click at [519, 297] on p "Maturity Date" at bounding box center [526, 294] width 31 height 19
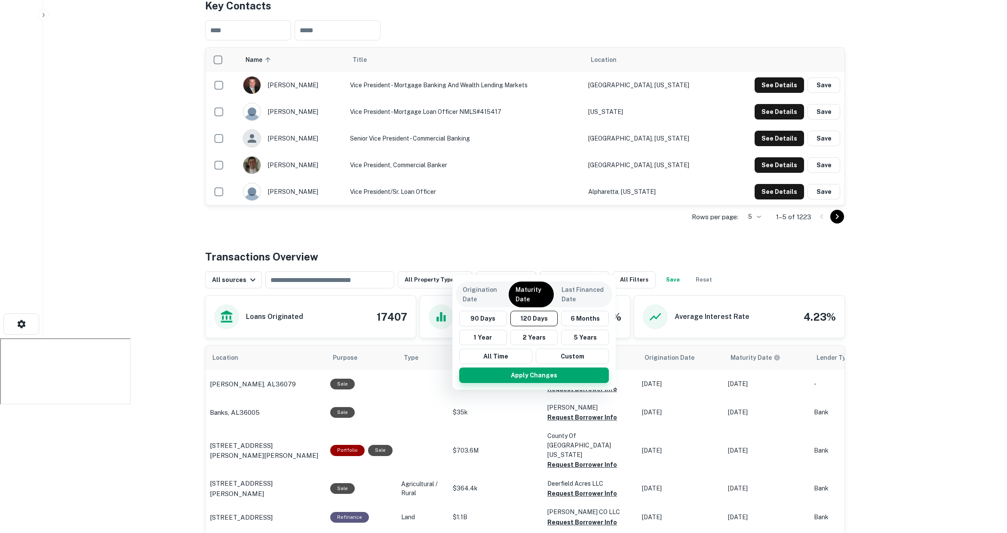
click at [547, 371] on button "Apply Changes" at bounding box center [534, 375] width 150 height 15
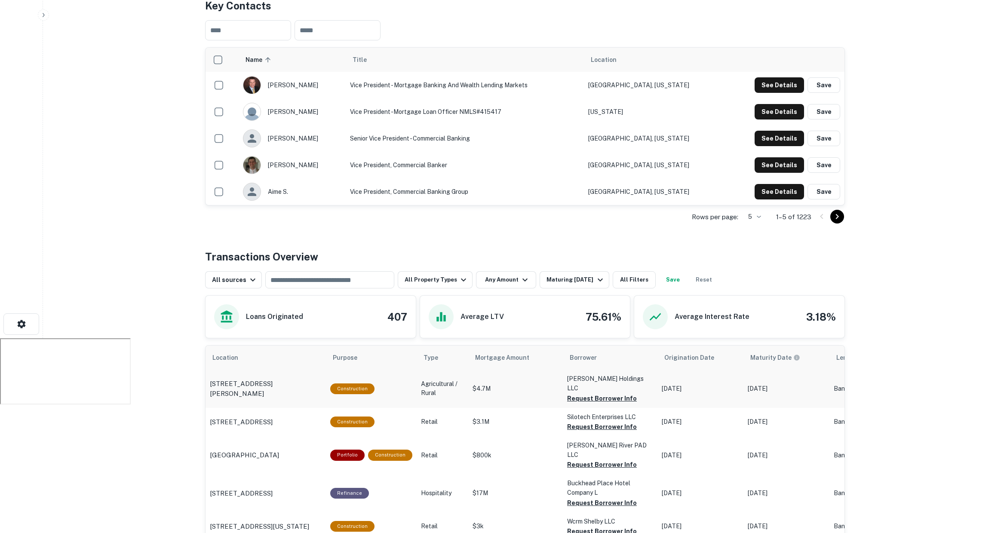
scroll to position [207, 0]
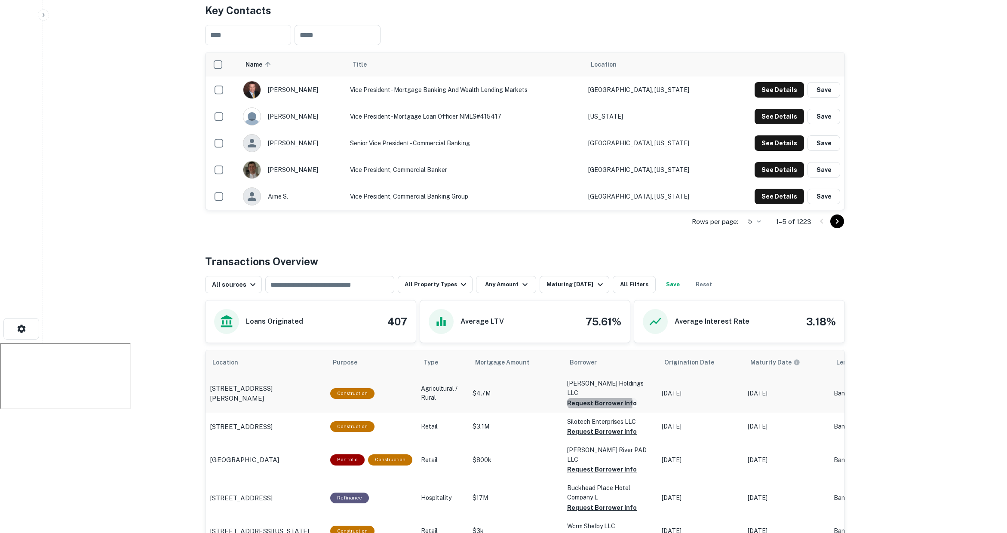
click at [593, 398] on button "Request Borrower Info" at bounding box center [602, 403] width 70 height 10
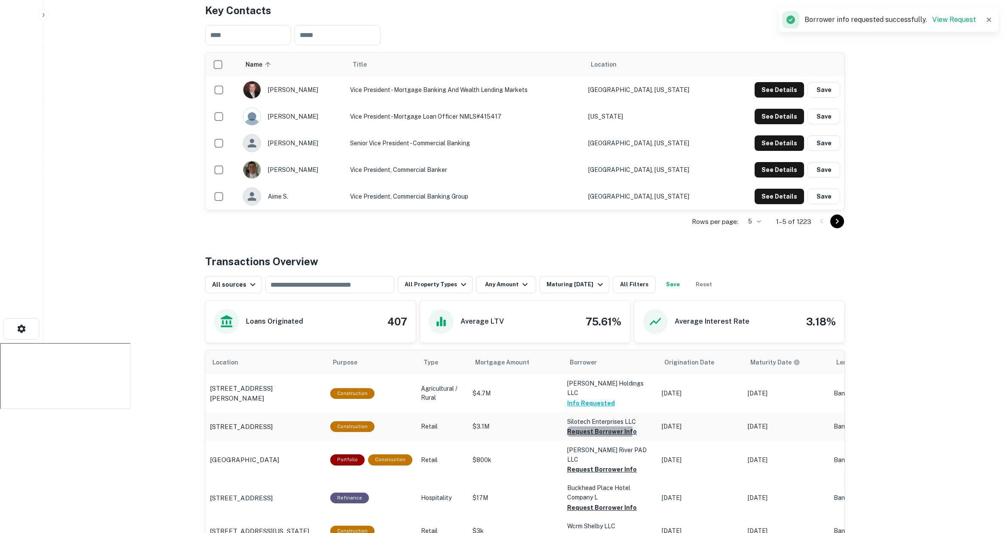
click at [583, 427] on button "Request Borrower Info" at bounding box center [602, 432] width 70 height 10
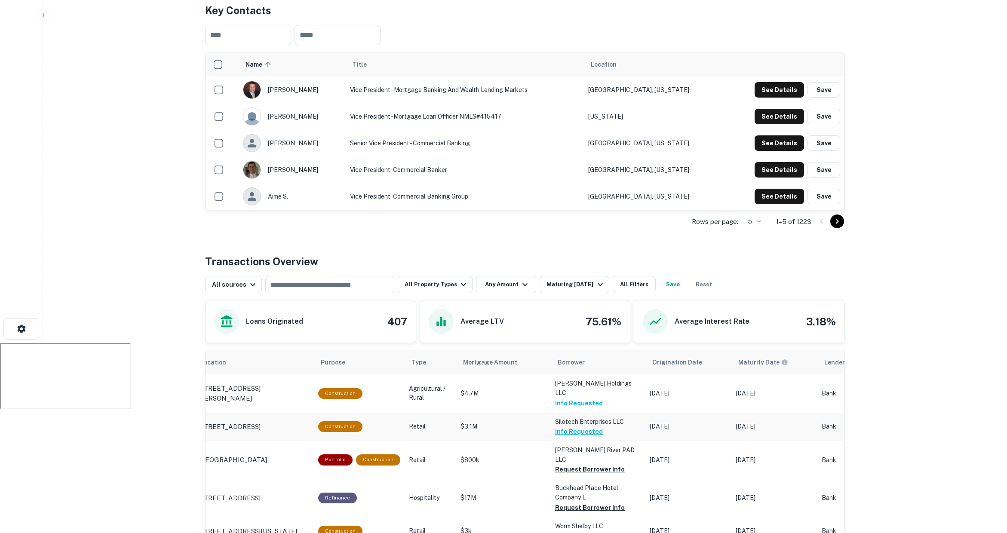
scroll to position [0, 0]
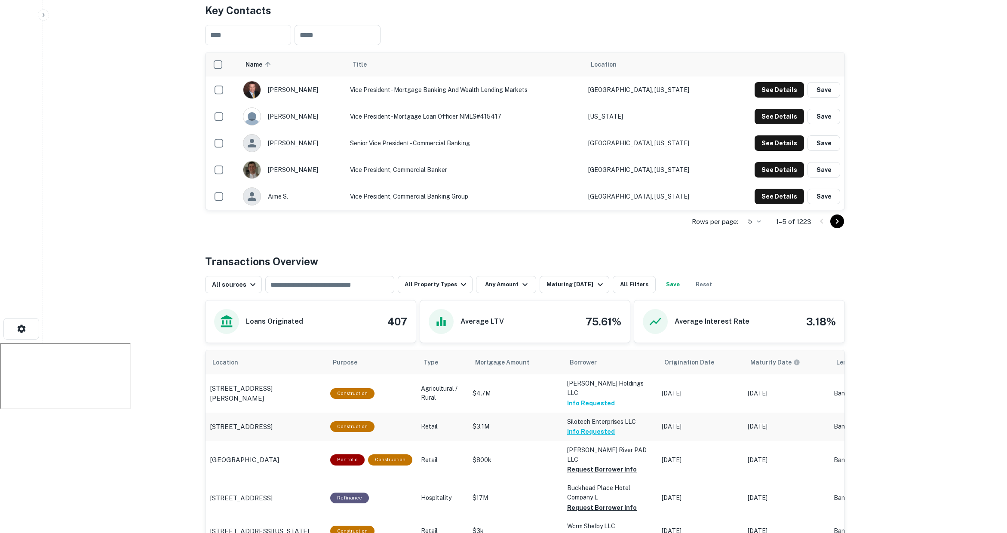
click at [512, 422] on p "$3.1M" at bounding box center [516, 426] width 86 height 9
click at [273, 422] on p "[STREET_ADDRESS]" at bounding box center [241, 427] width 63 height 10
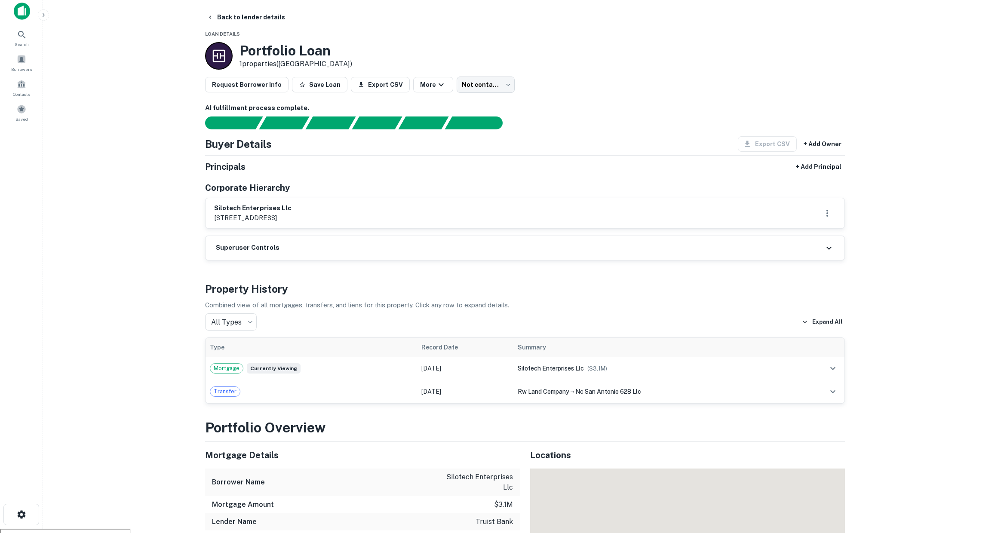
scroll to position [6, 0]
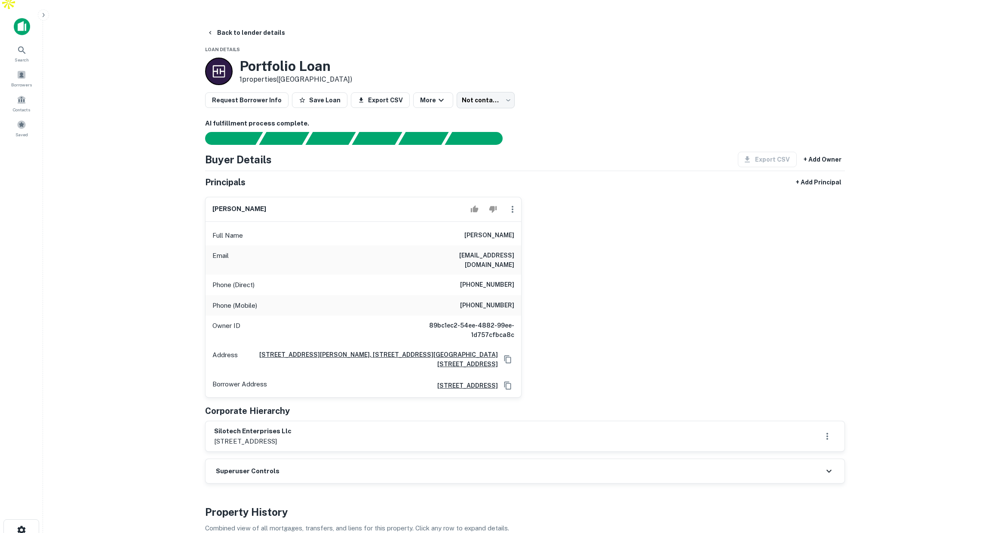
drag, startPoint x: 479, startPoint y: 284, endPoint x: 515, endPoint y: 280, distance: 36.3
click at [516, 295] on div "Phone (Mobile) [PHONE_NUMBER]" at bounding box center [364, 305] width 316 height 21
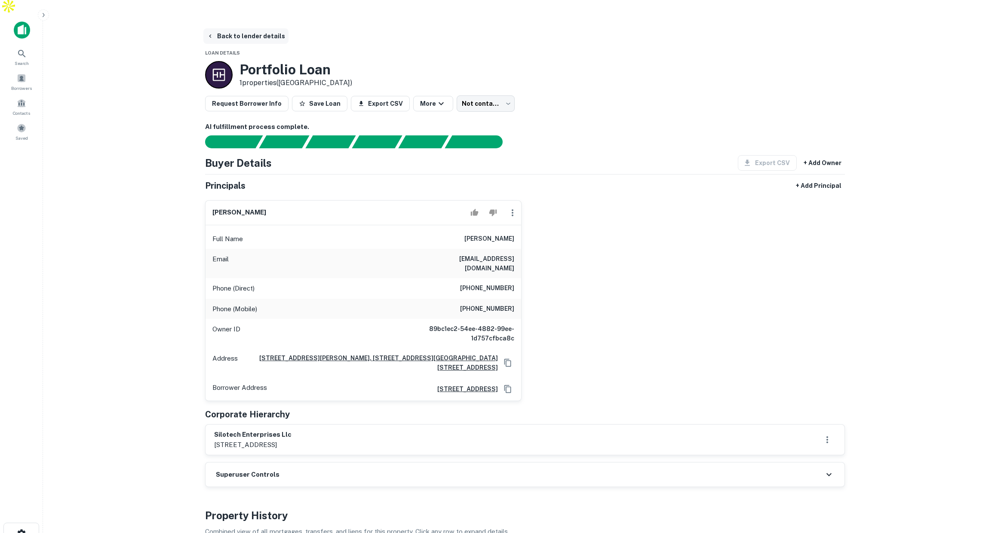
scroll to position [3, 0]
click at [236, 28] on button "Back to lender details" at bounding box center [245, 35] width 85 height 15
